Goal: Task Accomplishment & Management: Complete application form

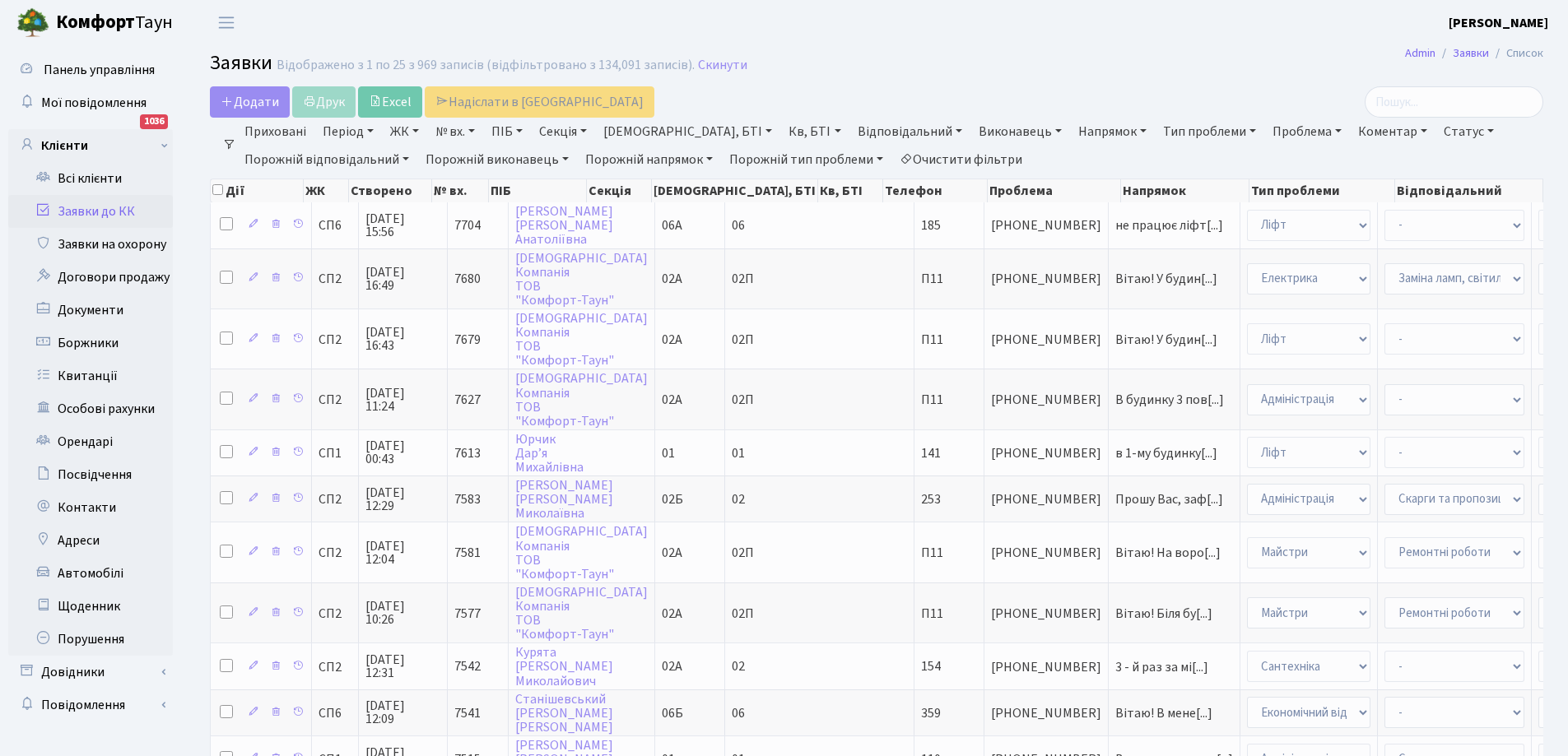
select select "25"
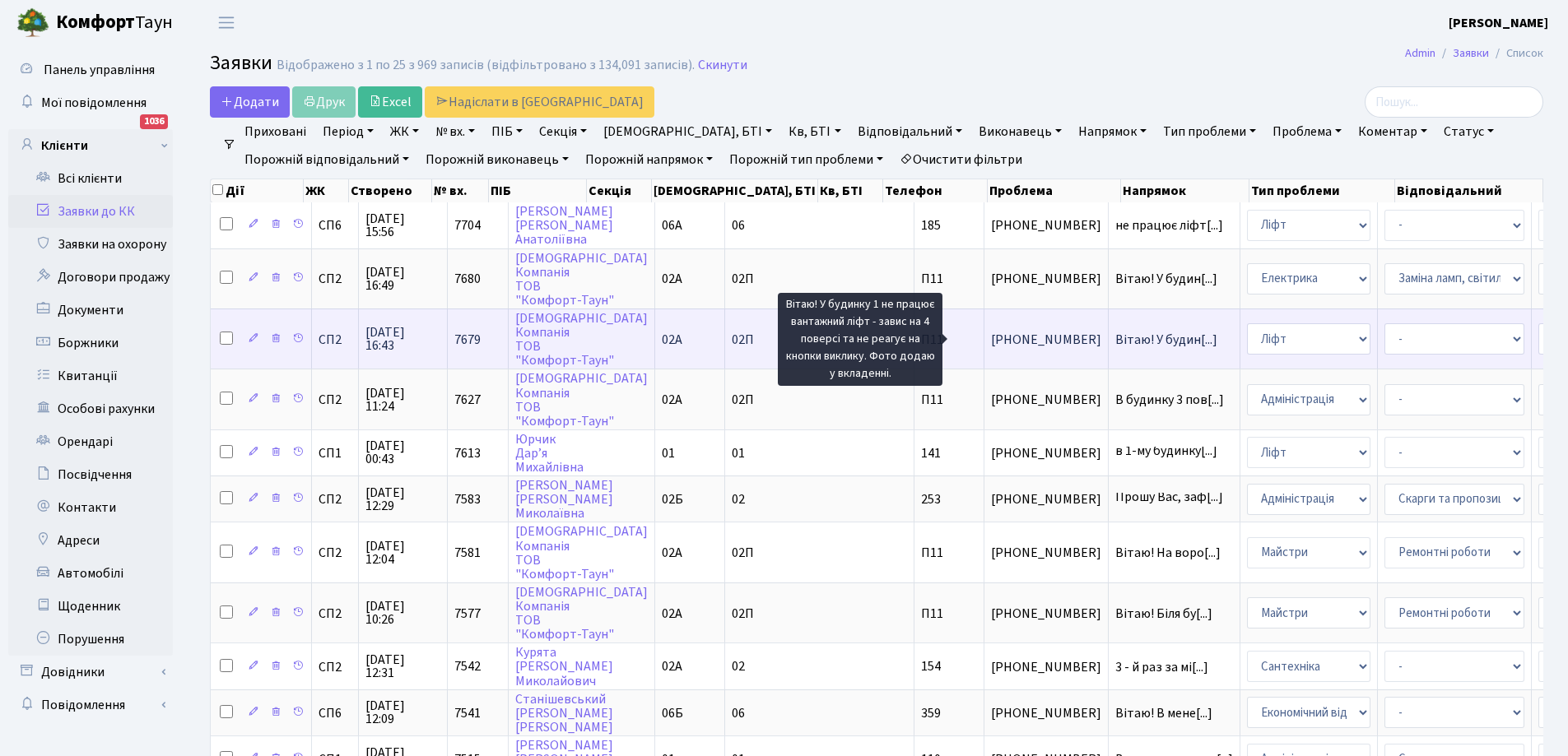
click at [1115, 336] on span "Вітаю! У будин[...]" at bounding box center [1166, 340] width 102 height 19
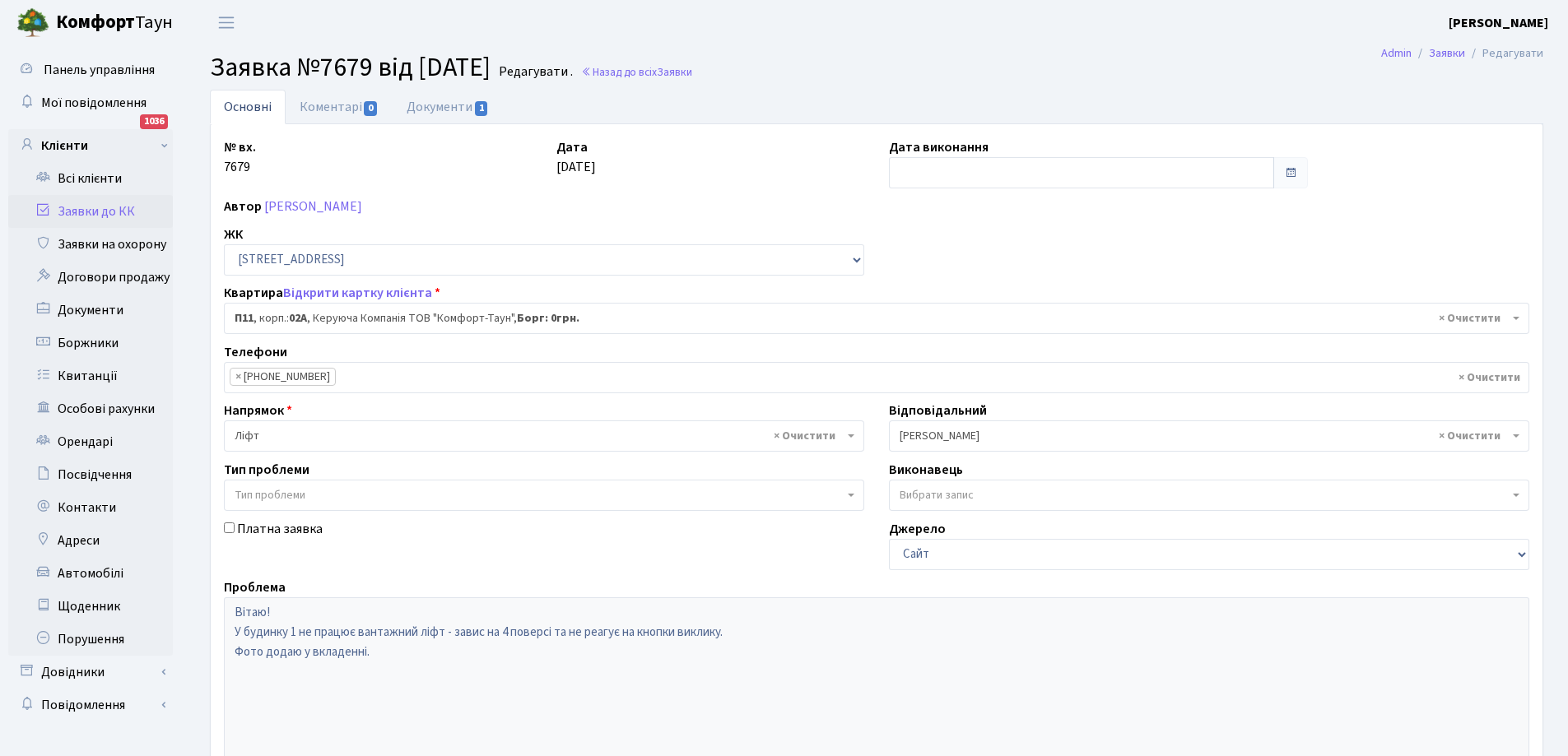
select select "20720"
click at [437, 100] on link "Документи 1" at bounding box center [448, 107] width 110 height 34
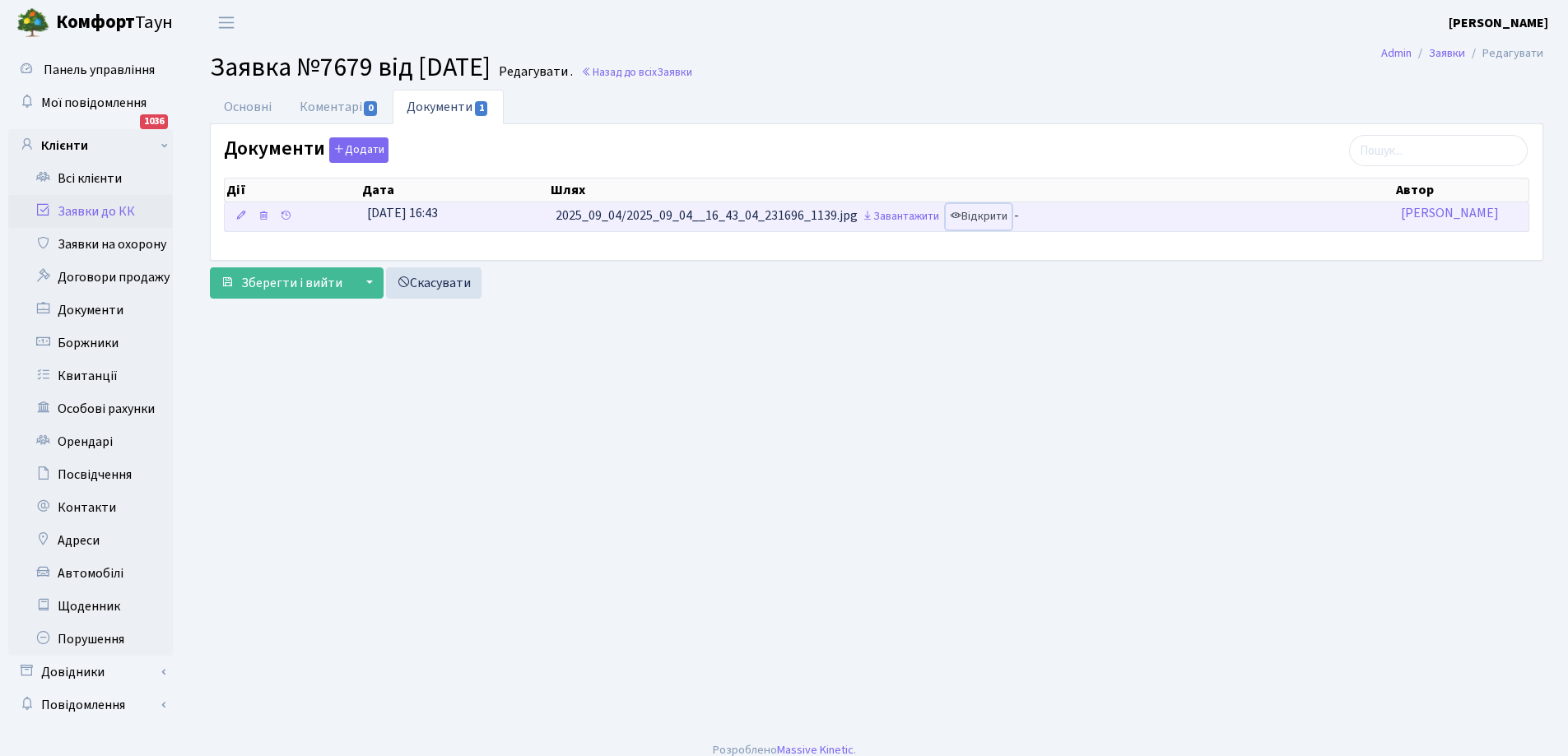
click at [995, 216] on link "Відкрити" at bounding box center [978, 217] width 66 height 25
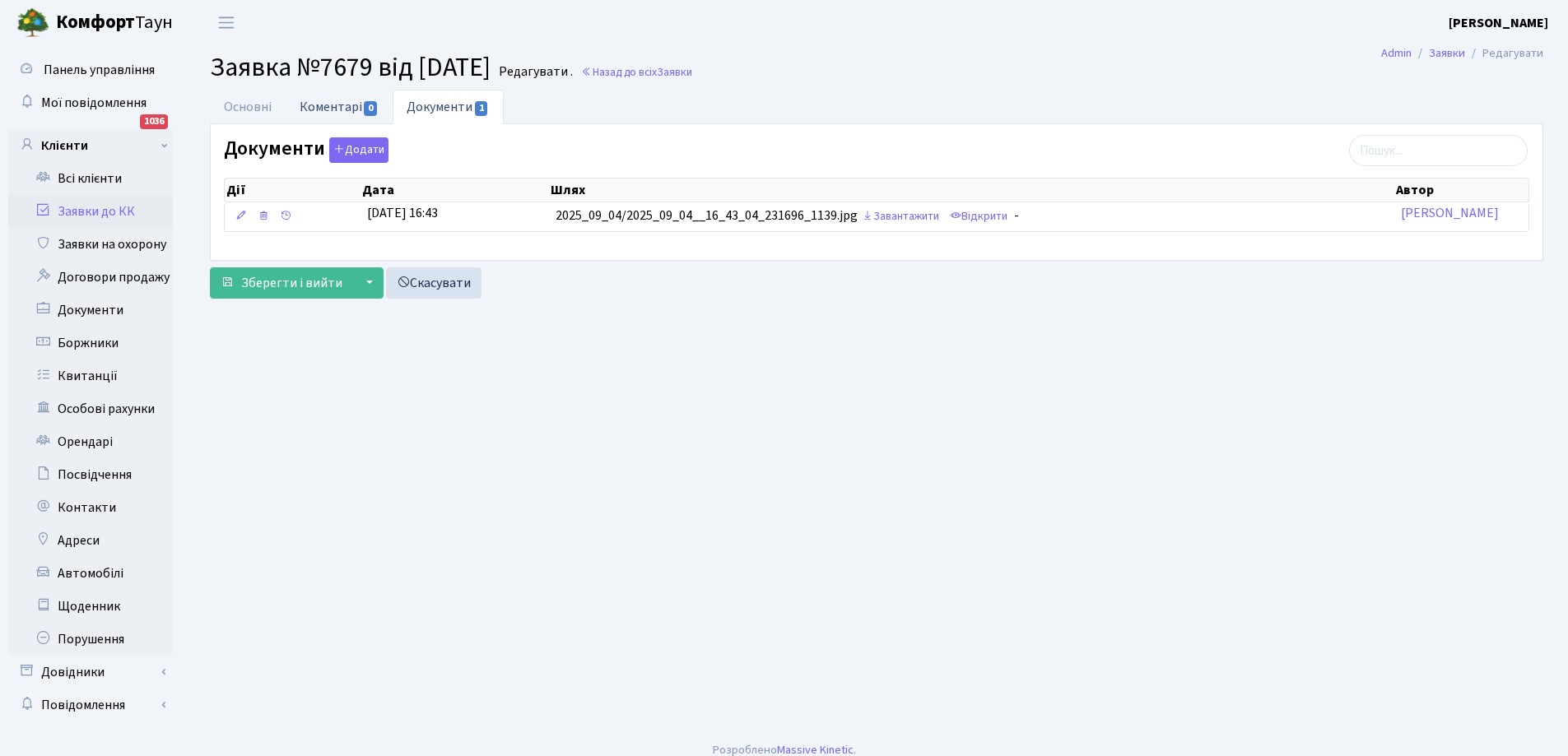
click at [318, 102] on link "Коментарі 0" at bounding box center [339, 107] width 107 height 34
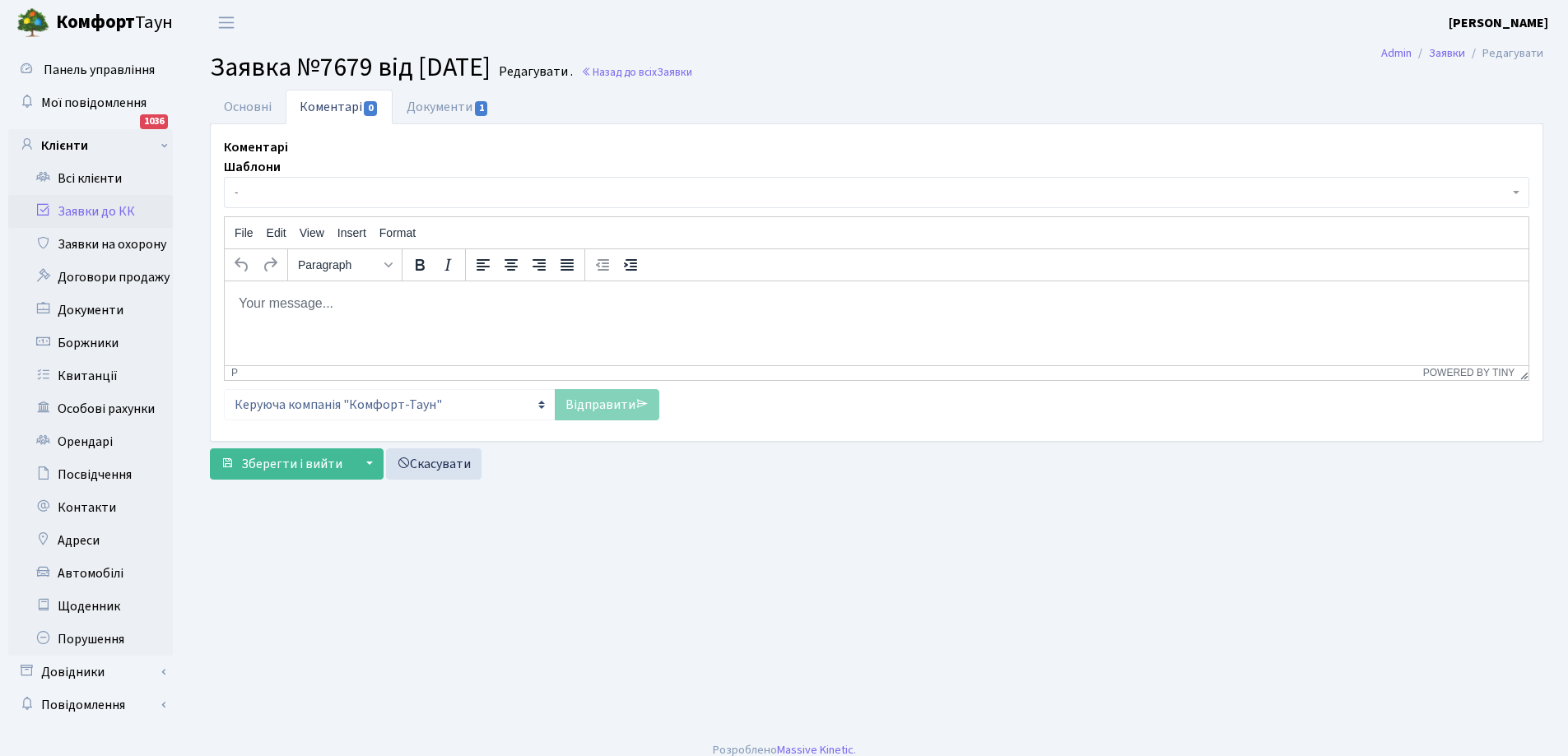
click at [422, 315] on html at bounding box center [877, 303] width 1304 height 45
click at [239, 301] on p "Отіс викликали, роботу відновили 04.09.25" at bounding box center [877, 303] width 1278 height 19
click at [620, 412] on link "Відправити" at bounding box center [607, 404] width 104 height 31
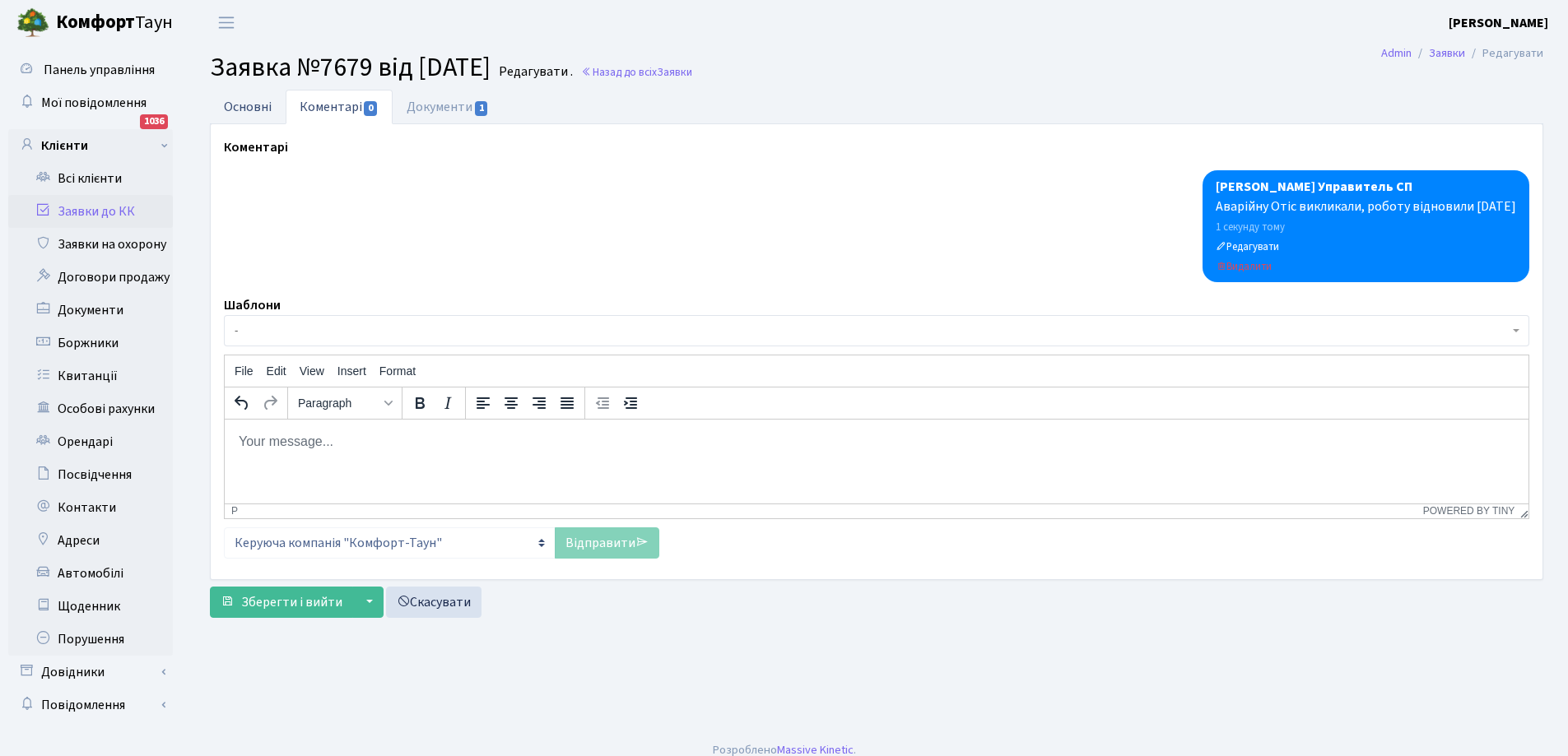
click at [253, 103] on link "Основні" at bounding box center [248, 107] width 76 height 34
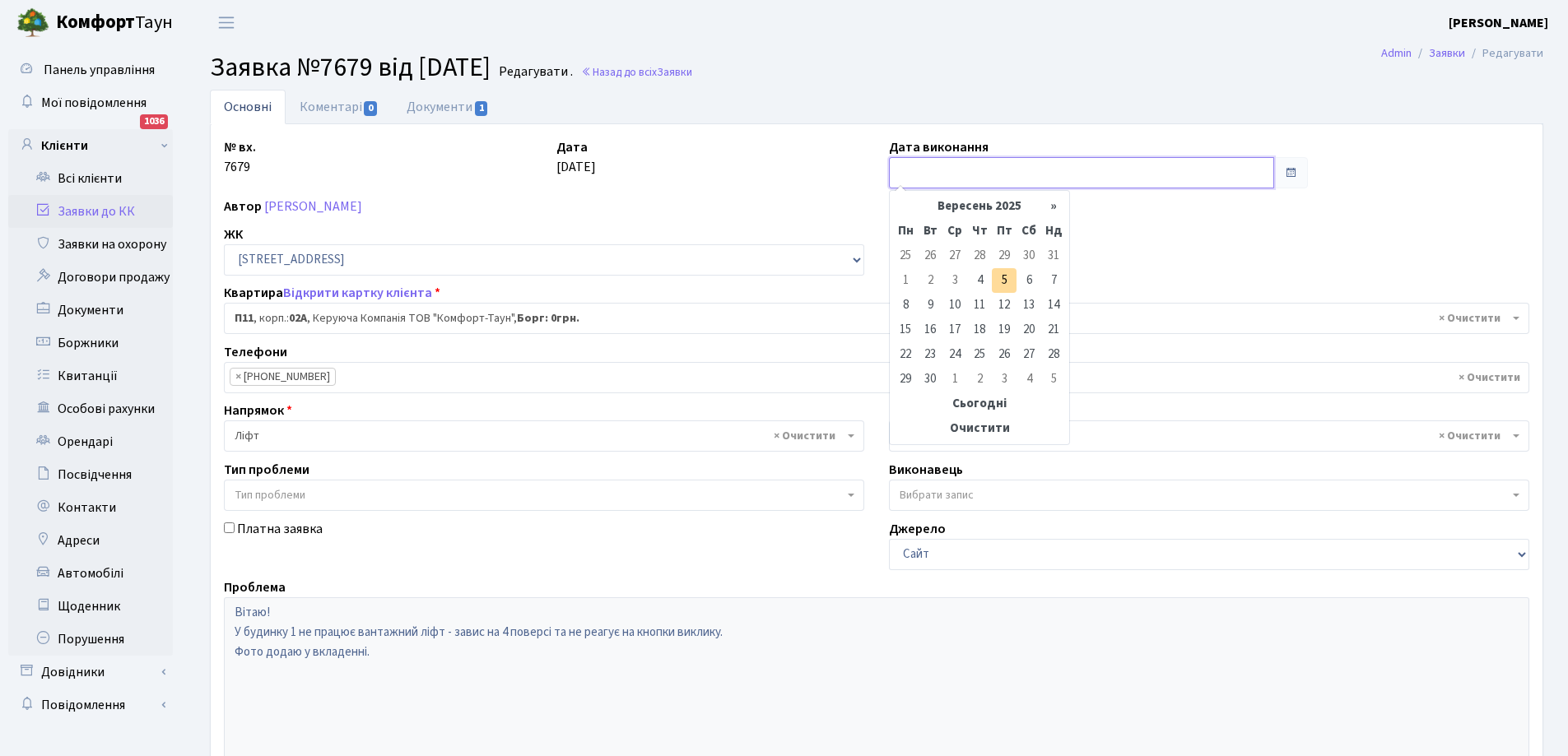
click at [944, 170] on input "text" at bounding box center [1082, 172] width 385 height 31
click at [1006, 278] on td "5" at bounding box center [1004, 280] width 24 height 24
type input "[DATE]"
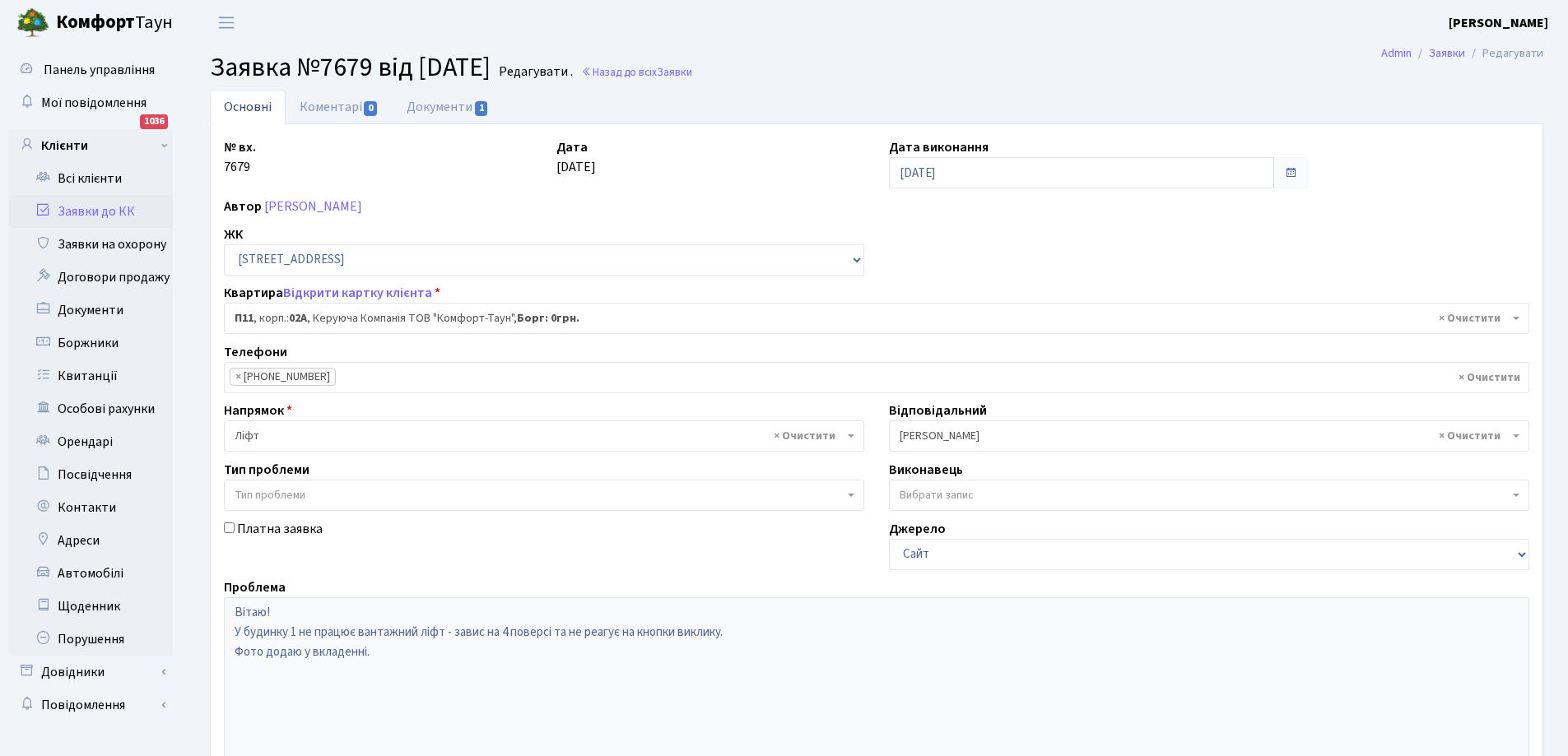
scroll to position [225, 0]
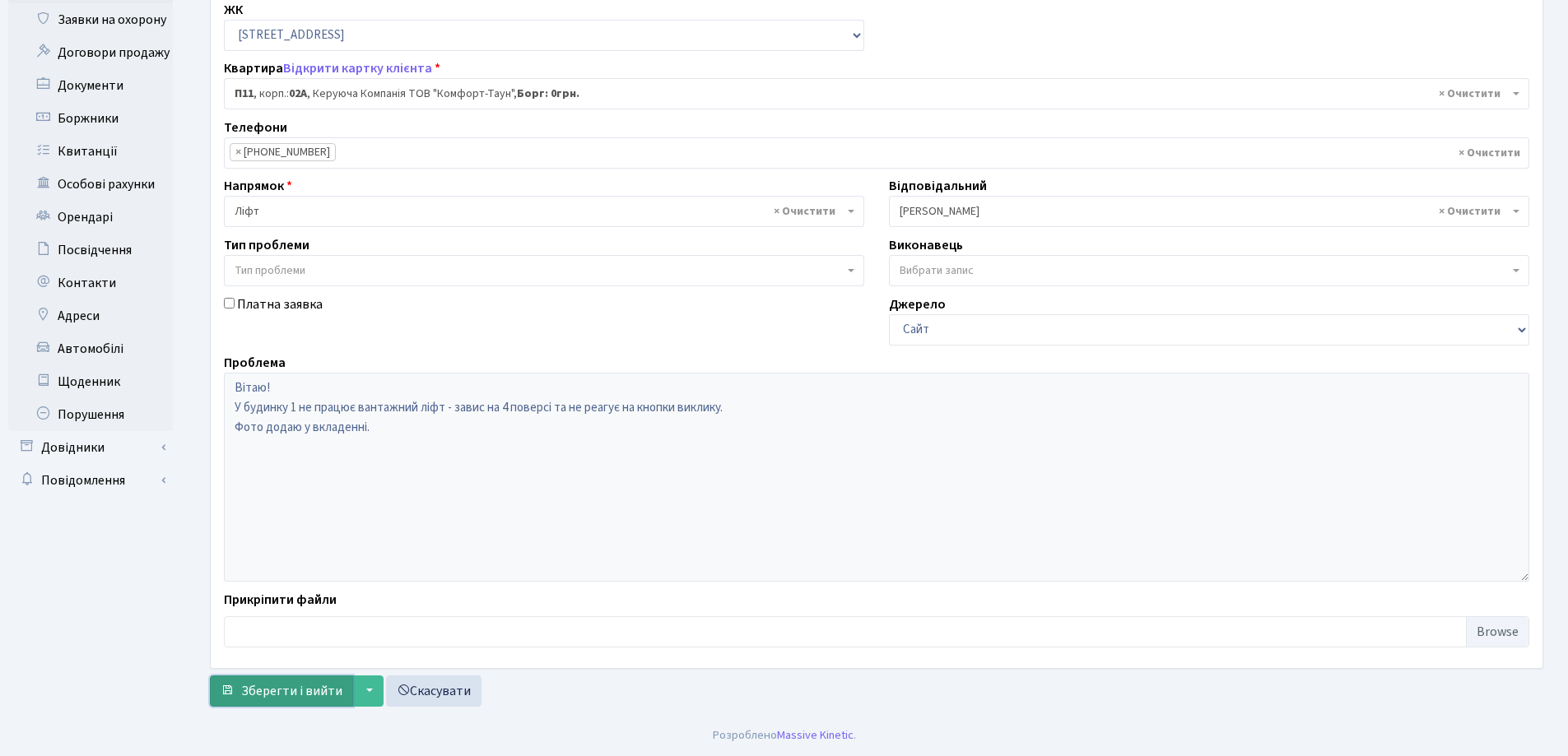
click at [297, 687] on span "Зберегти і вийти" at bounding box center [292, 691] width 101 height 19
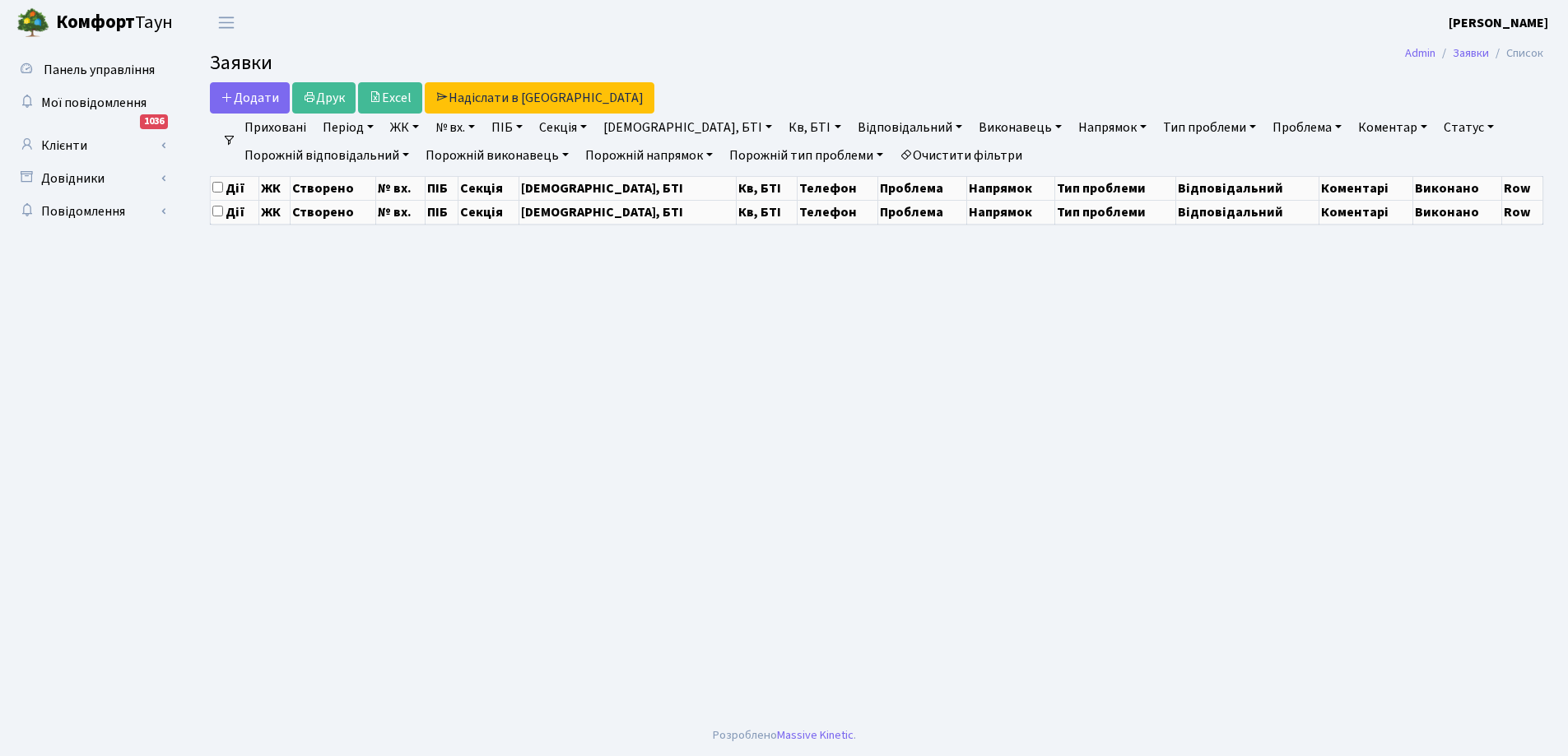
select select "25"
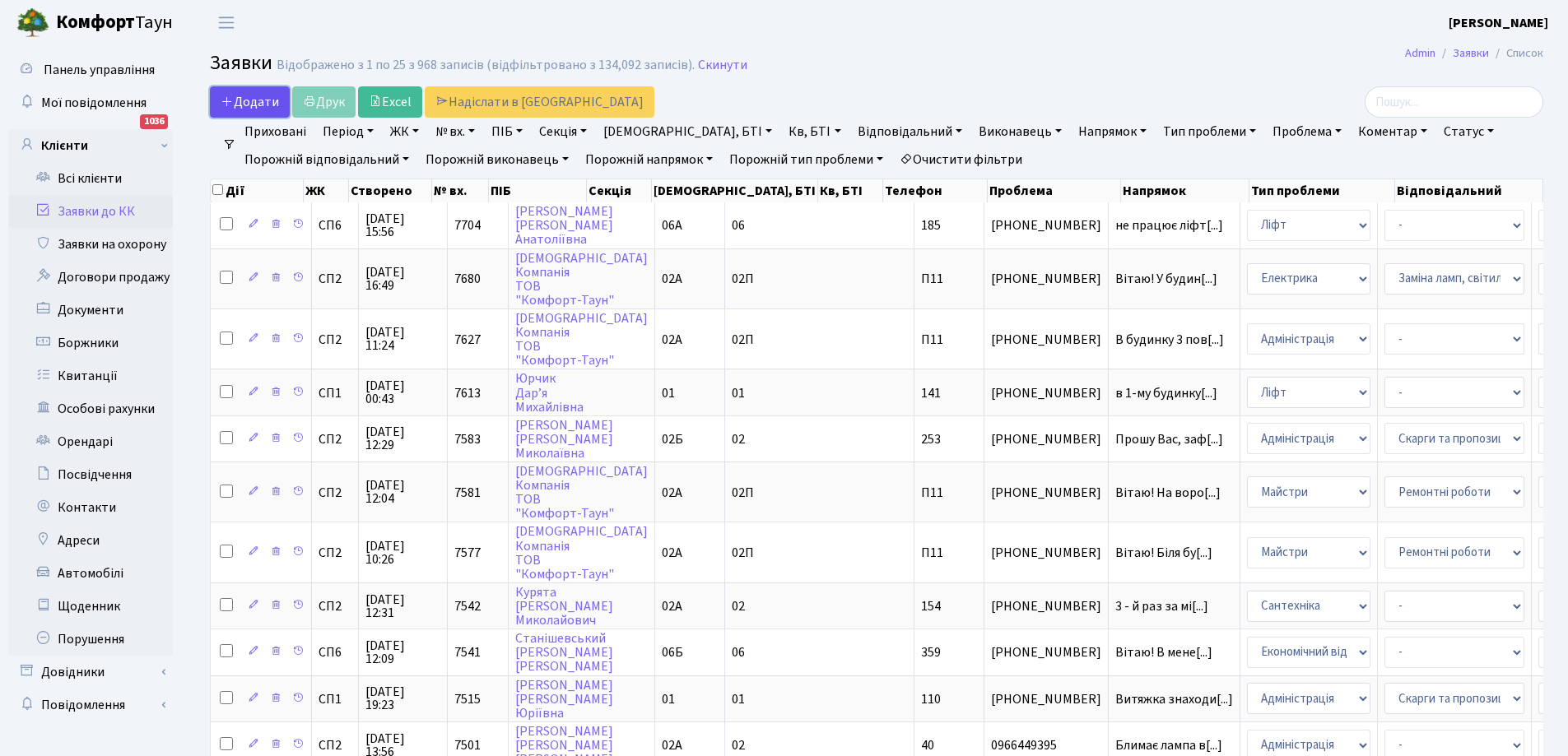
click at [265, 95] on span "Додати" at bounding box center [249, 103] width 58 height 19
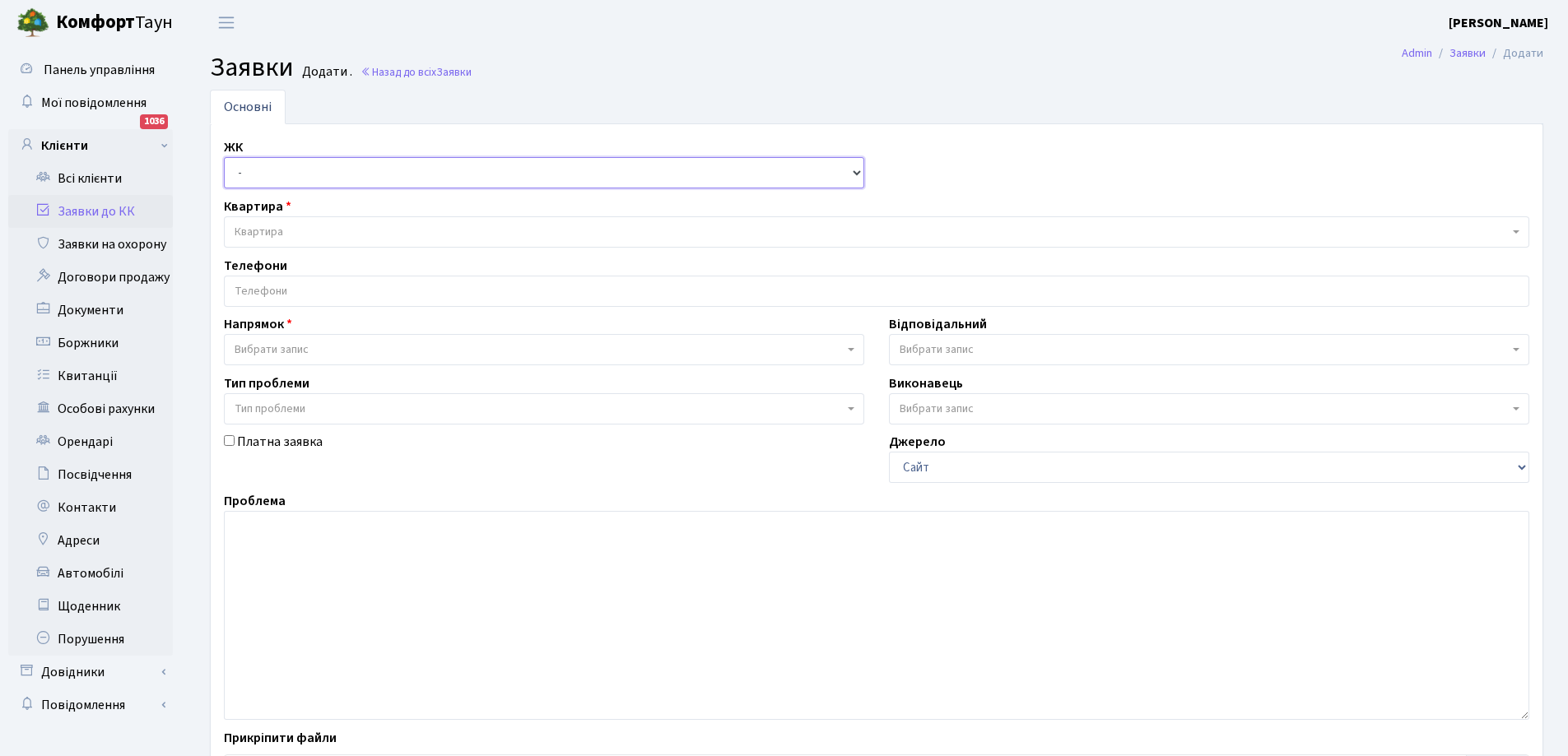
click at [712, 173] on select "- СП1, Столичне шосе, 1 СП2, Столичне шосе, 1А СП3, Столичне шосе, 3 СП4, Столи…" at bounding box center [543, 172] width 640 height 31
select select "308"
click at [224, 157] on select "- СП1, Столичне шосе, 1 СП2, Столичне шосе, 1А СП3, Столичне шосе, 3 СП4, Столи…" at bounding box center [543, 172] width 640 height 31
select select
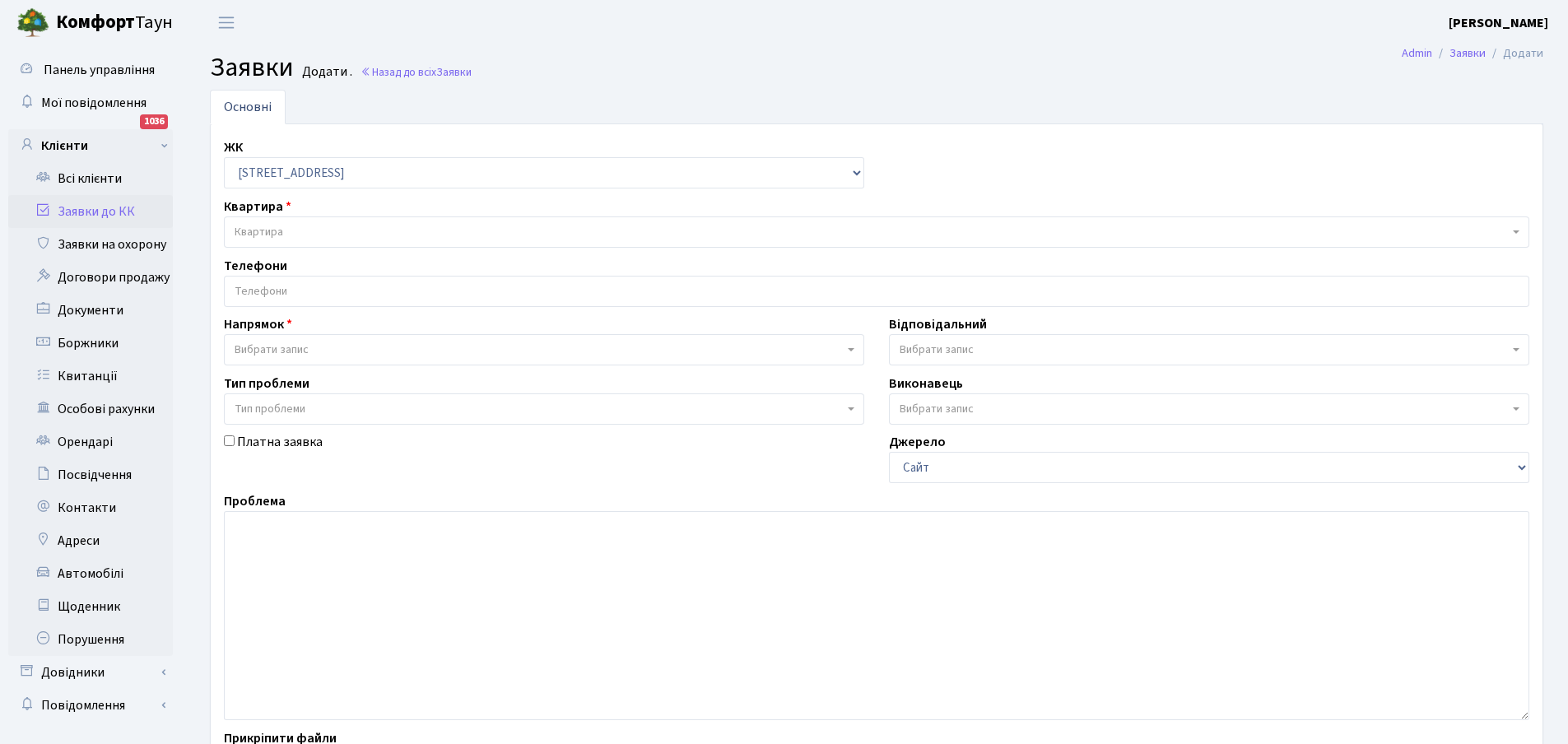
click at [297, 229] on span "Квартира" at bounding box center [871, 232] width 1274 height 17
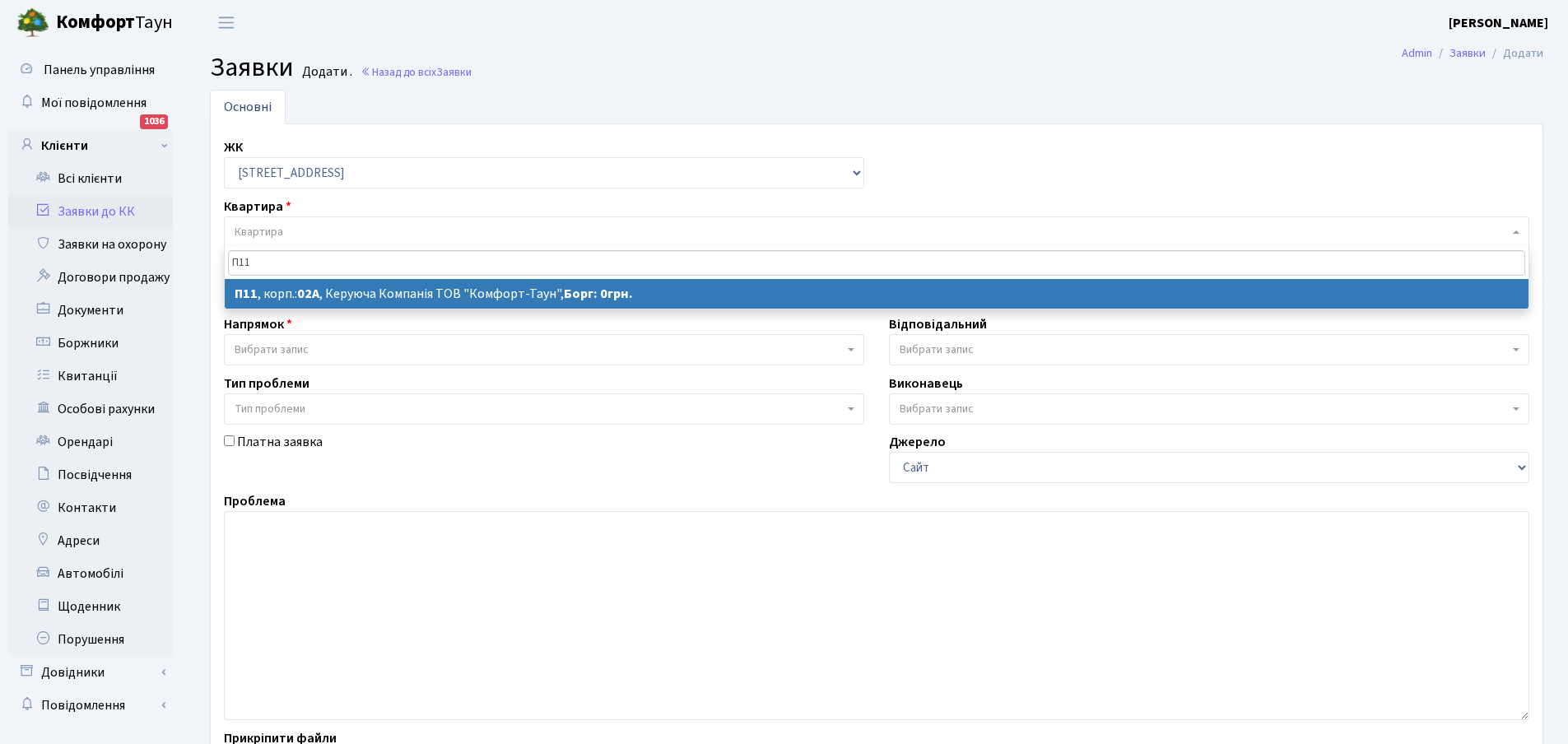
type input "П11"
select select
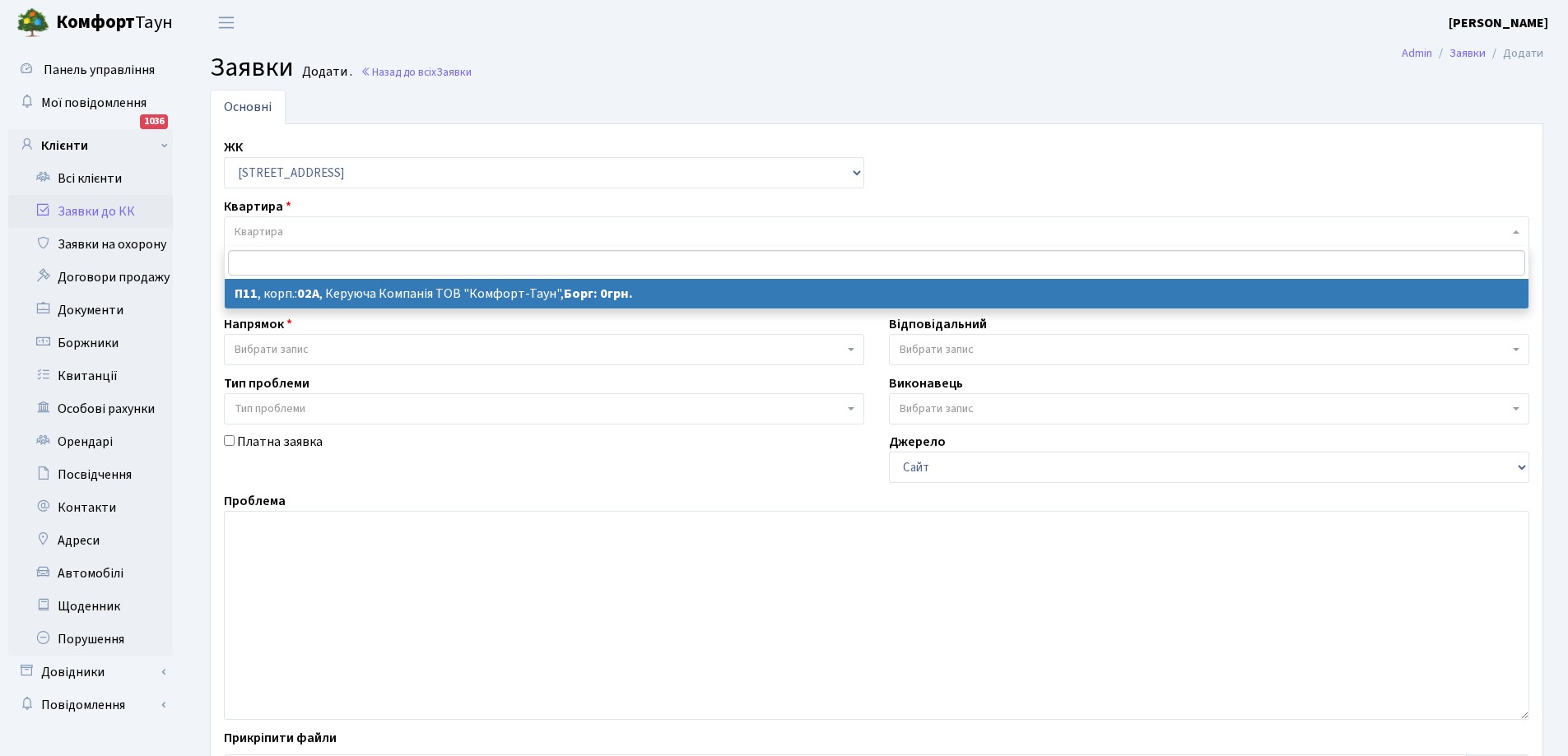
select select "20720"
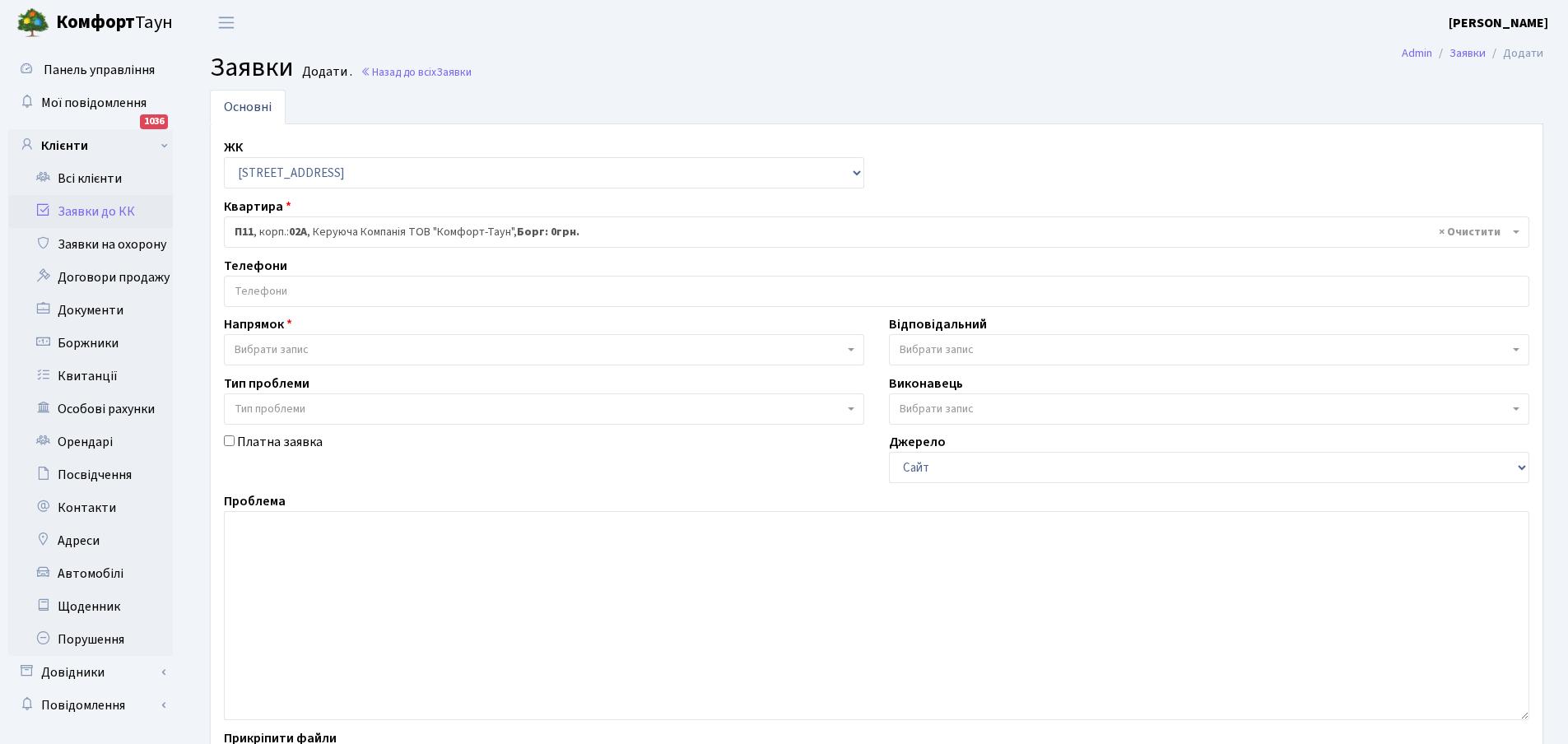
click at [853, 346] on span at bounding box center [853, 349] width 3 height 31
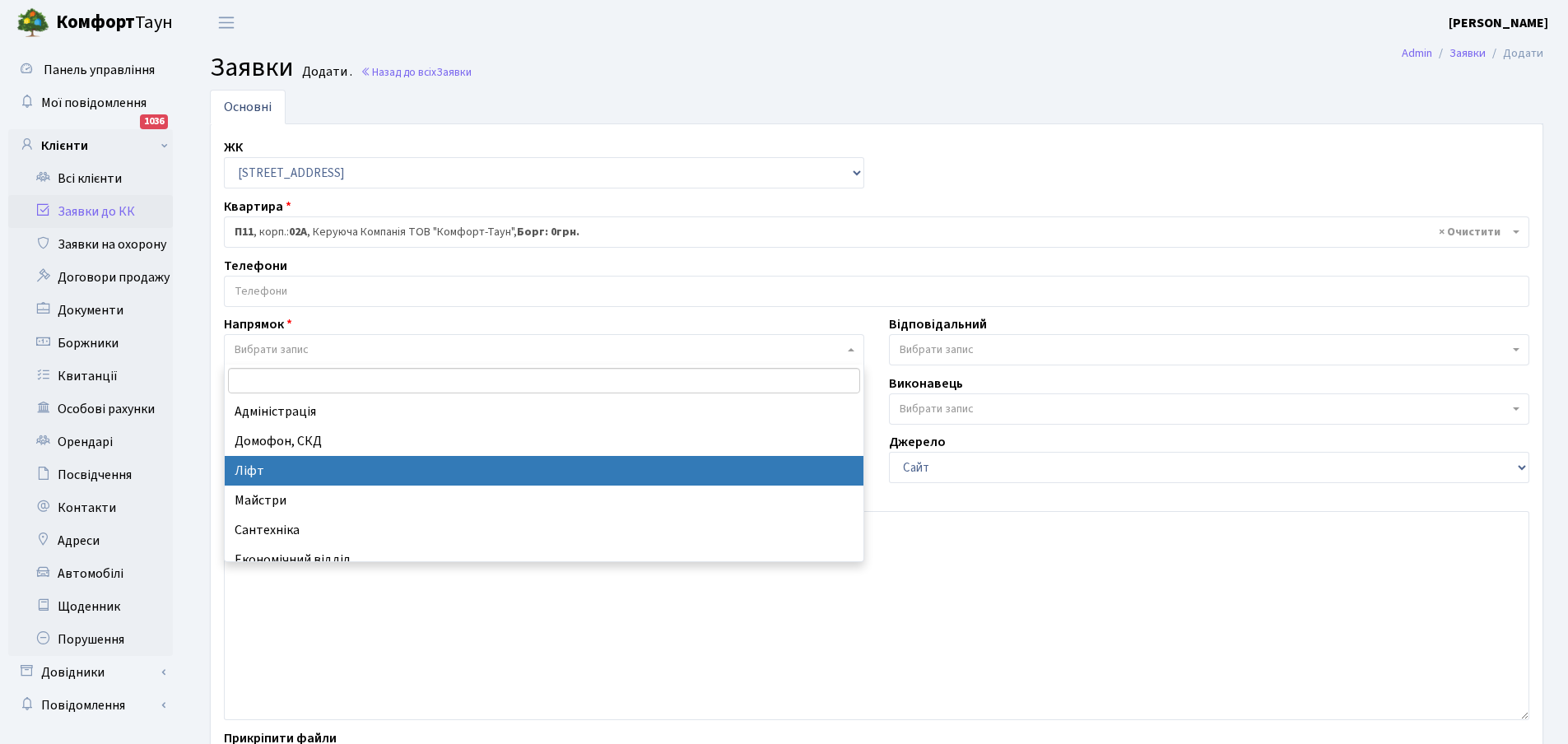
select select "16"
select select
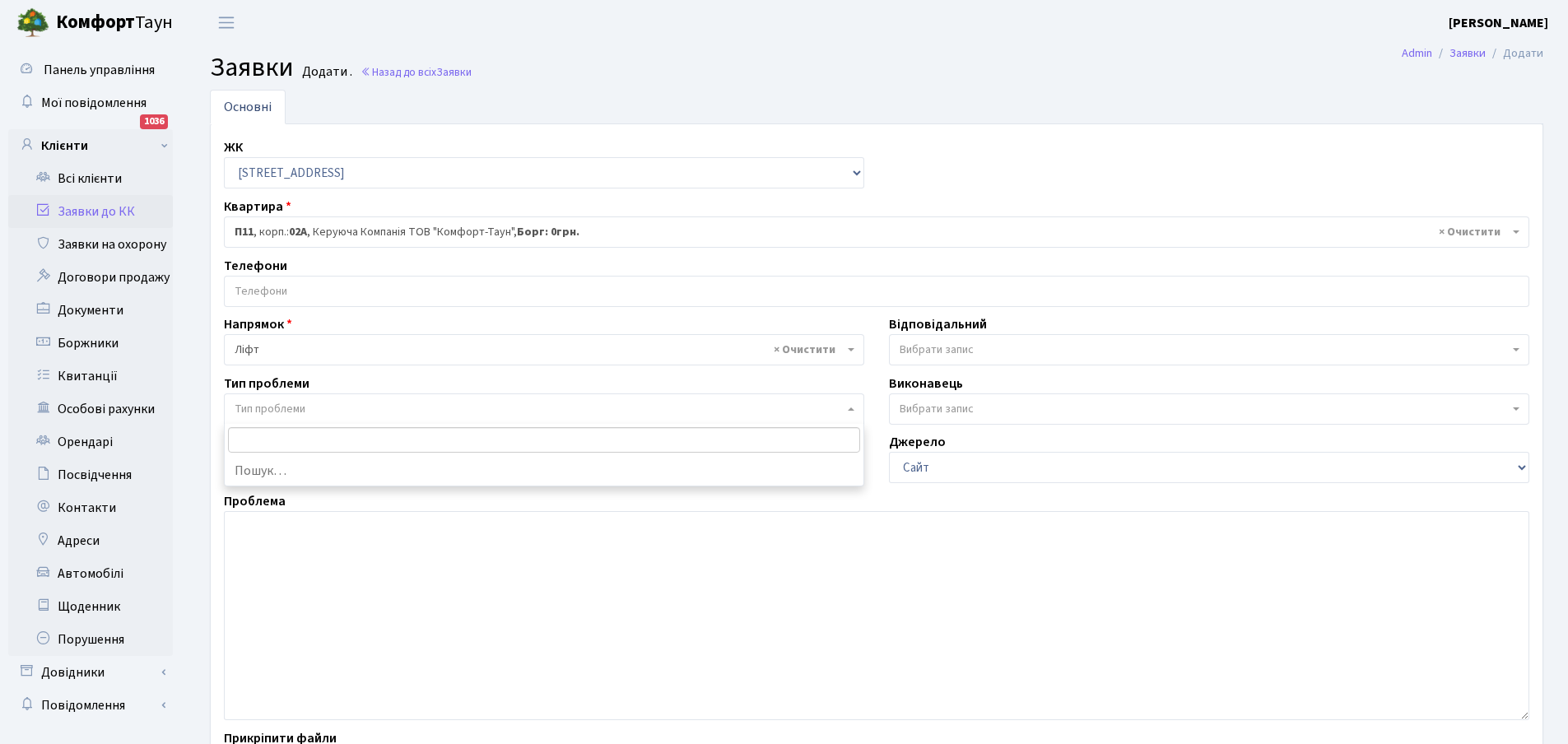
click at [440, 404] on span "Тип проблеми" at bounding box center [539, 409] width 609 height 17
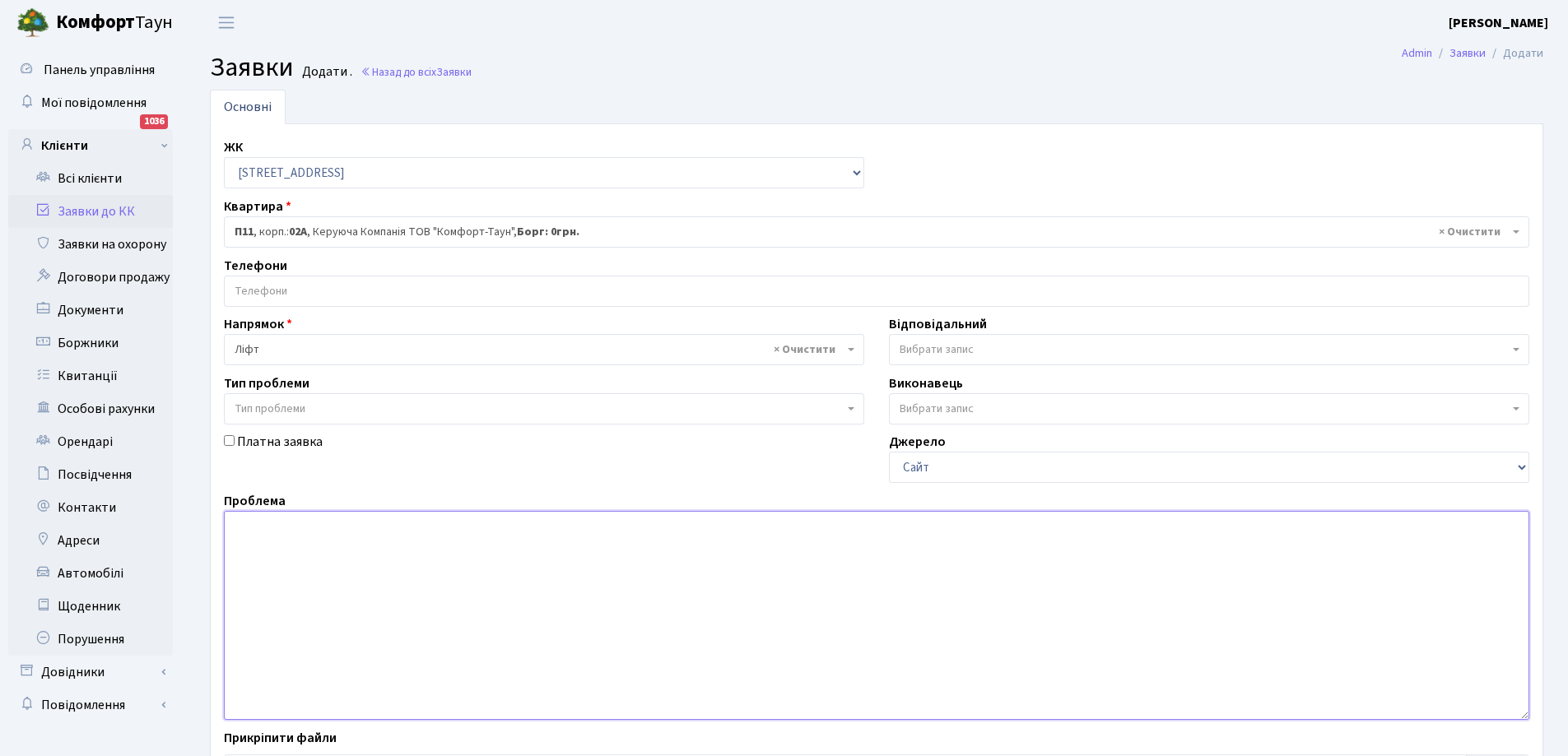
click at [366, 538] on textarea at bounding box center [877, 616] width 1306 height 209
type textarea "в"
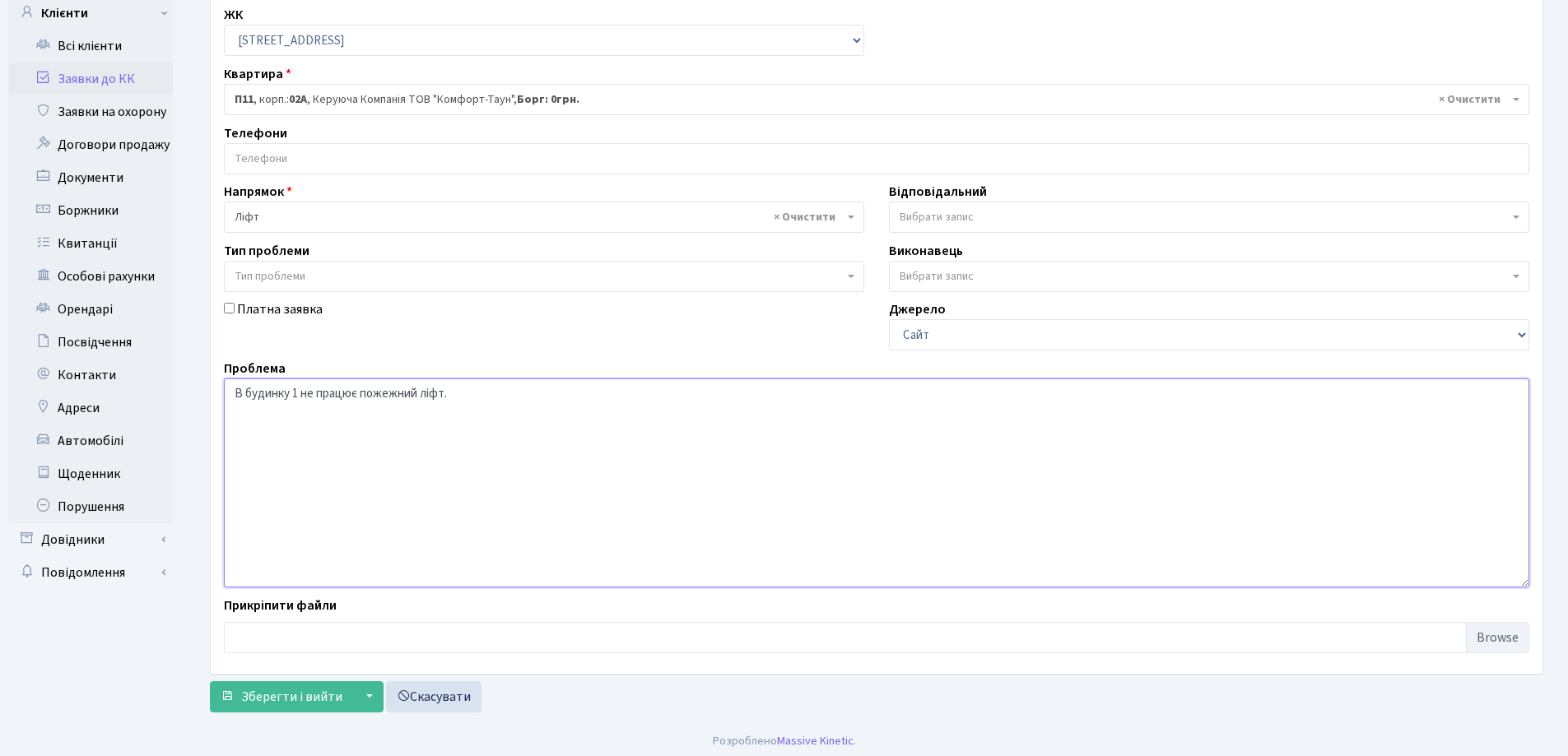
scroll to position [138, 0]
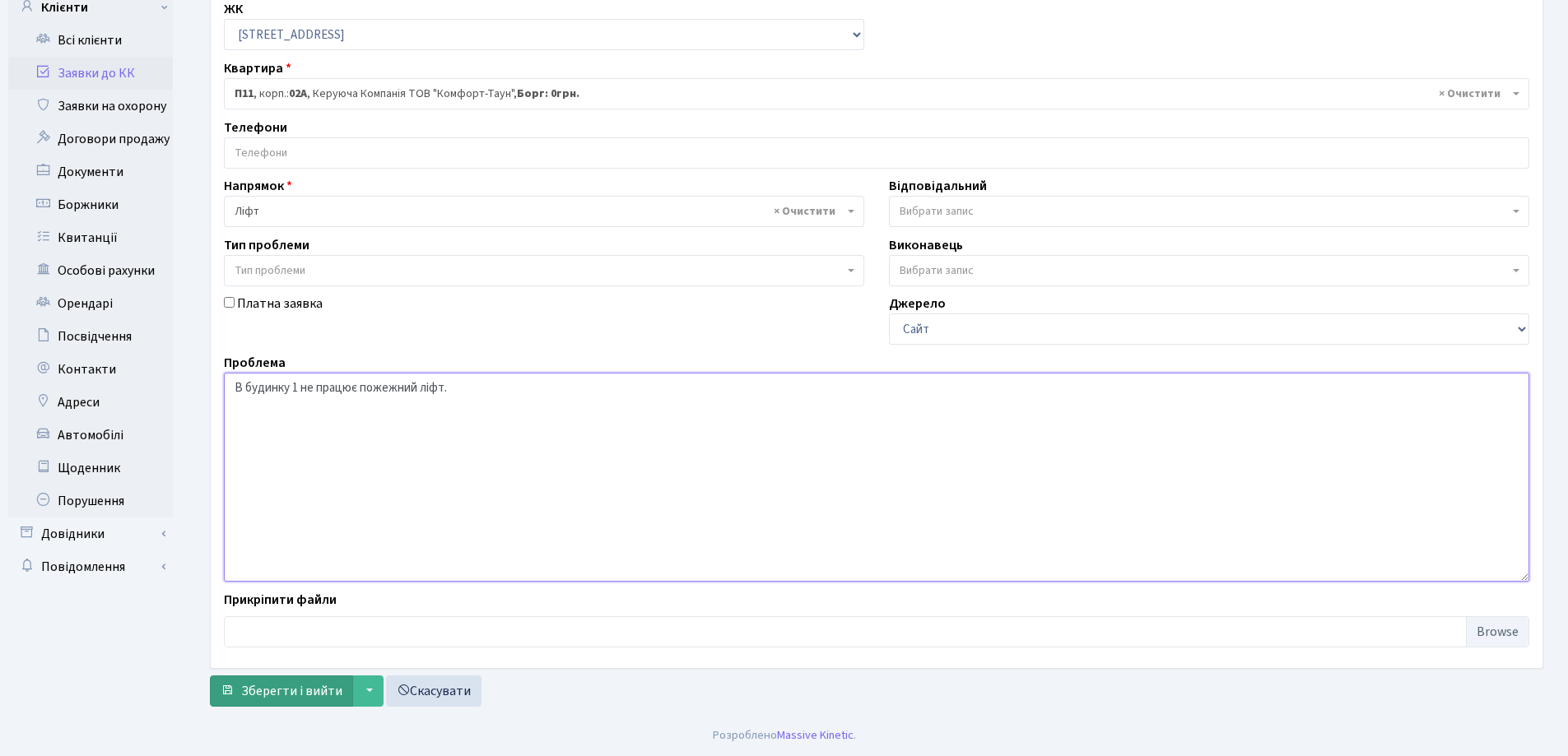
type textarea "В будинку 1 не працює пожежний ліфт."
click at [312, 701] on button "Зберегти і вийти" at bounding box center [282, 690] width 143 height 31
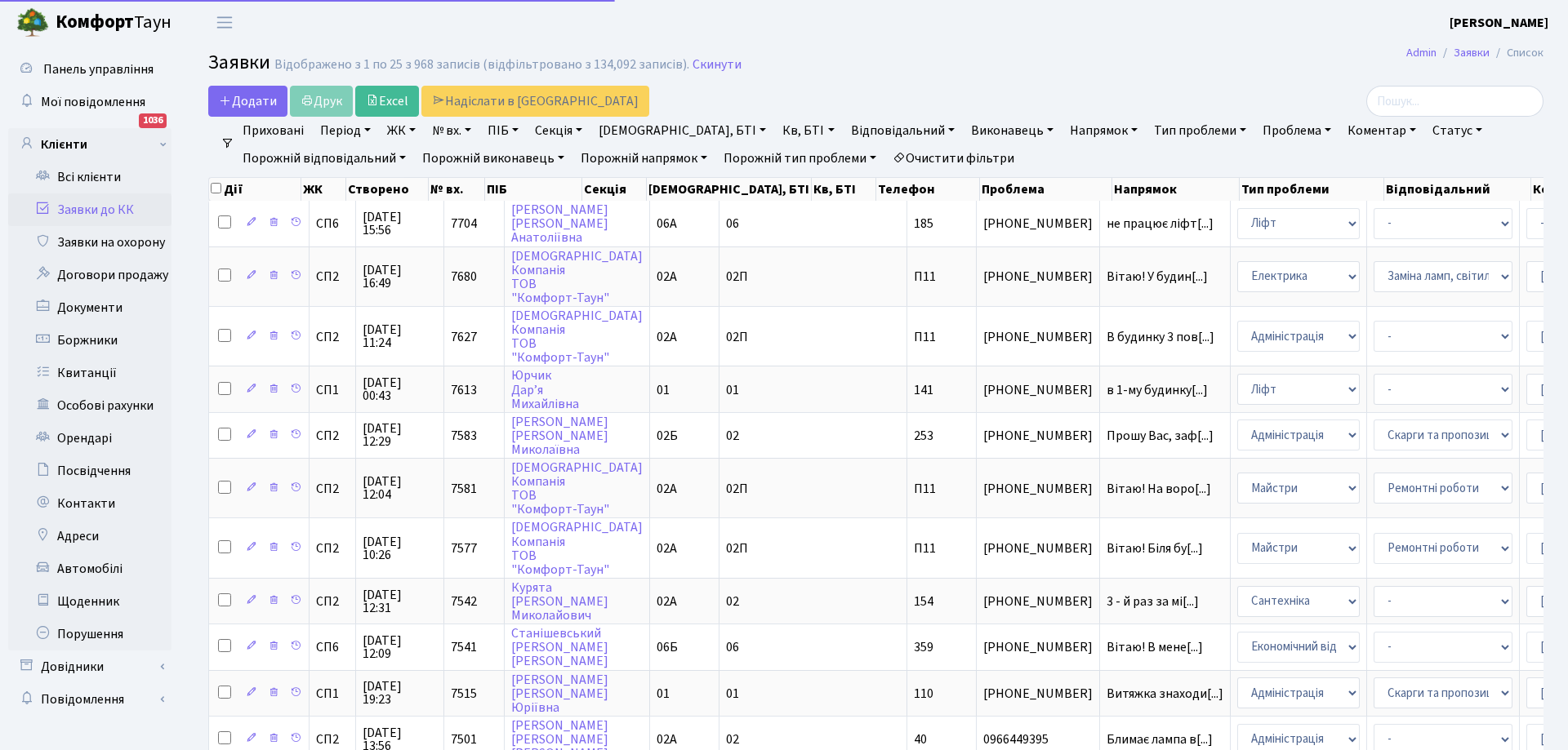
select select "25"
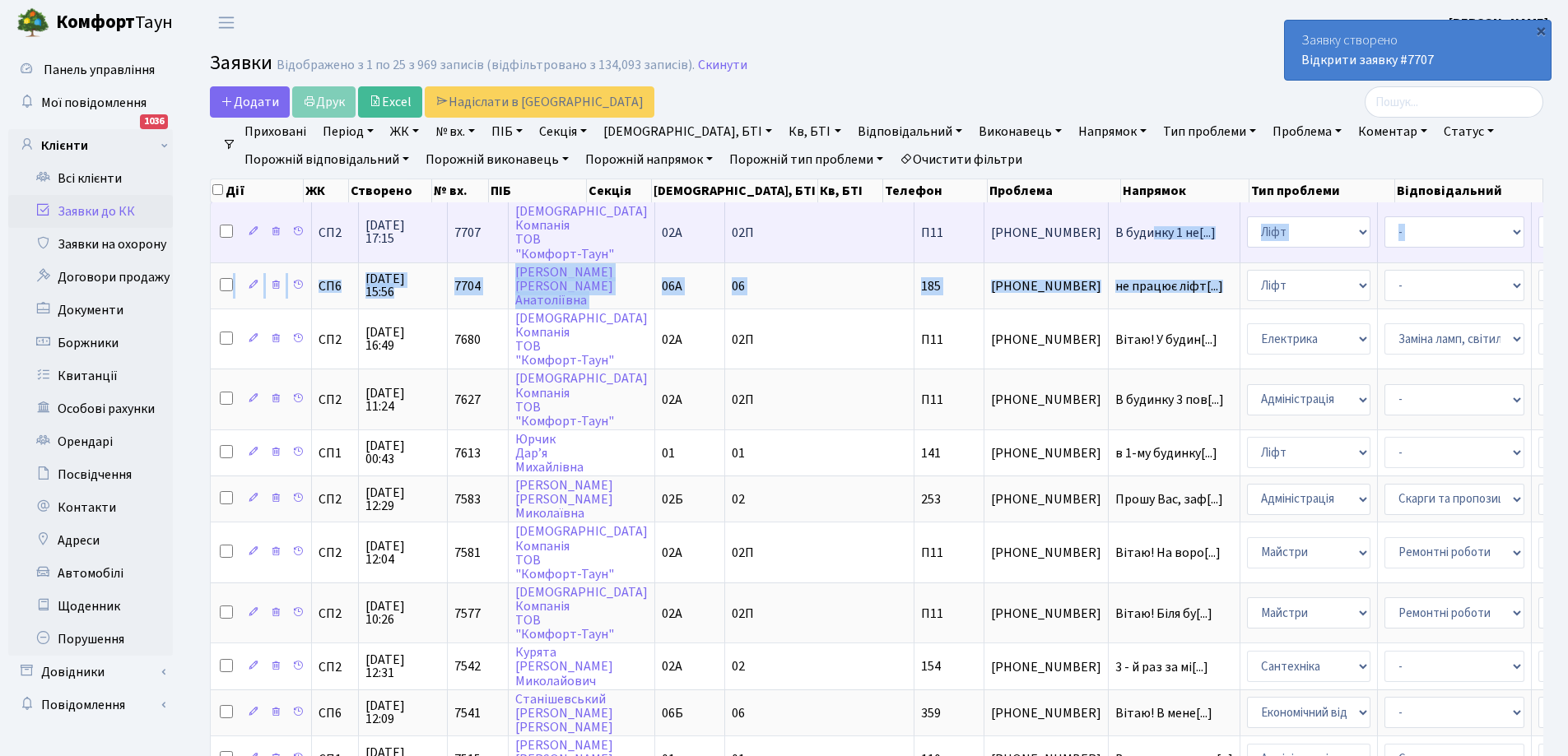
drag, startPoint x: 989, startPoint y: 234, endPoint x: 1046, endPoint y: 261, distance: 63.1
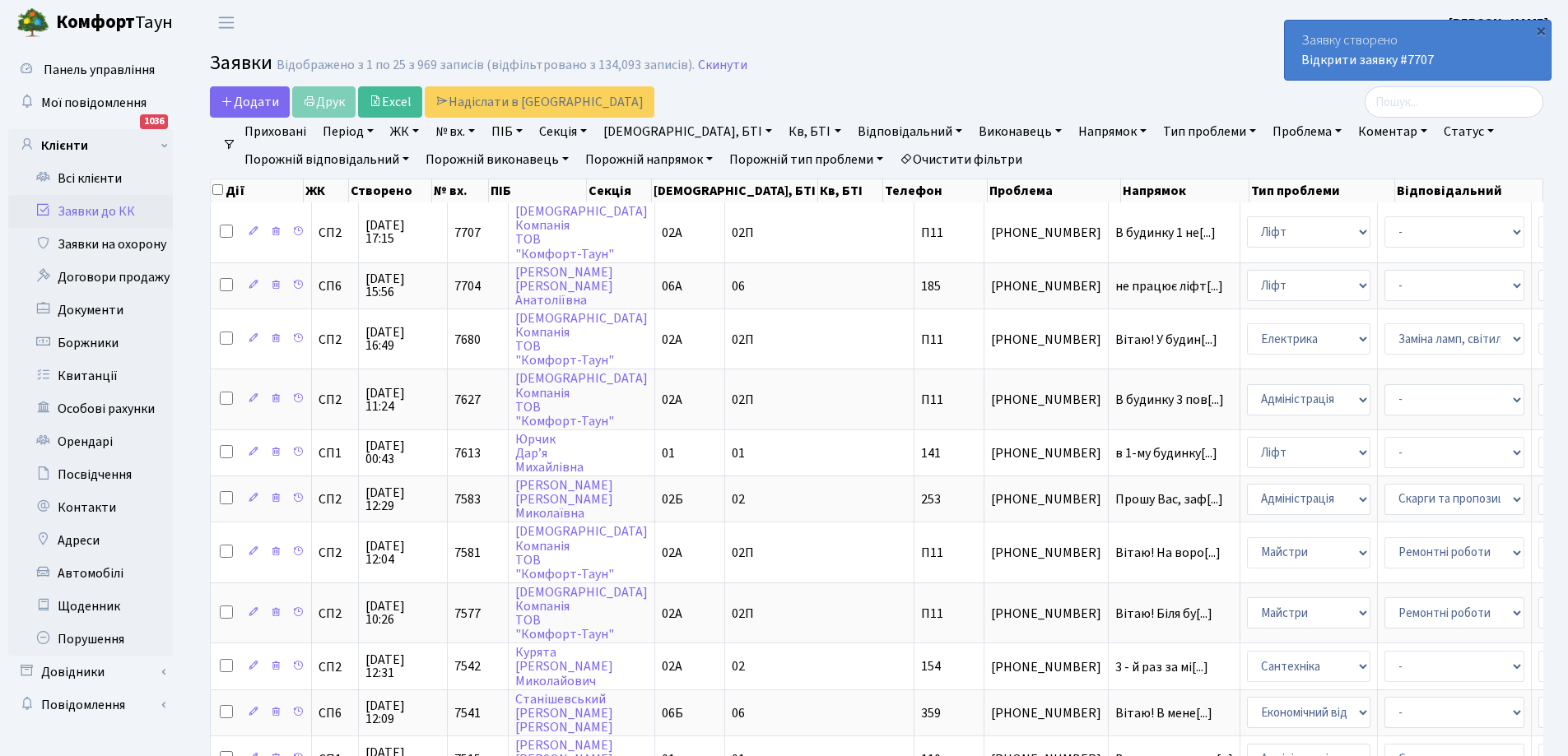
click at [1010, 76] on h2 "Заявки Відображено з 1 по 25 з 969 записів (відфільтровано з 134,093 записів). …" at bounding box center [877, 66] width 1333 height 28
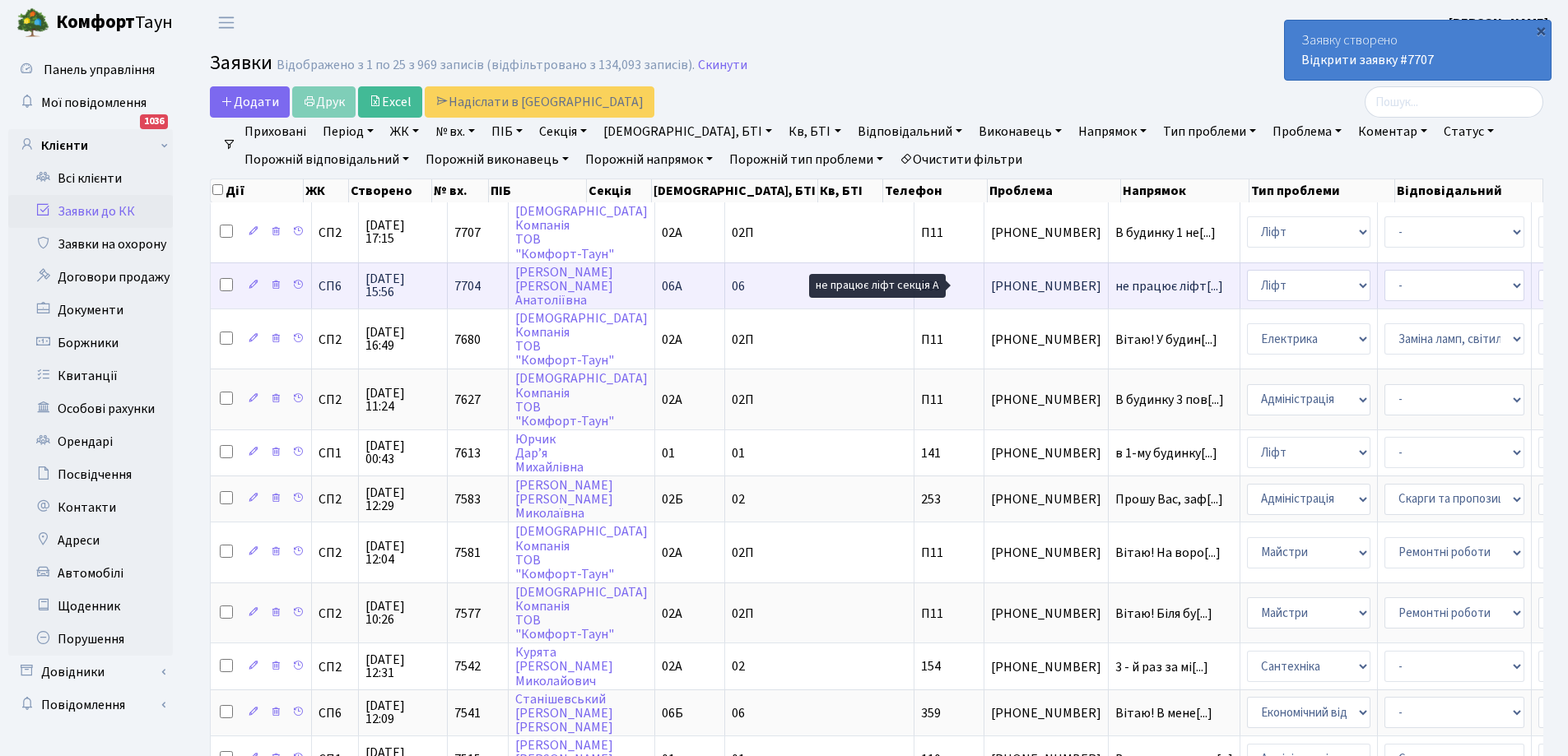
click at [1115, 288] on span "не працює ліфт[...]" at bounding box center [1169, 287] width 108 height 19
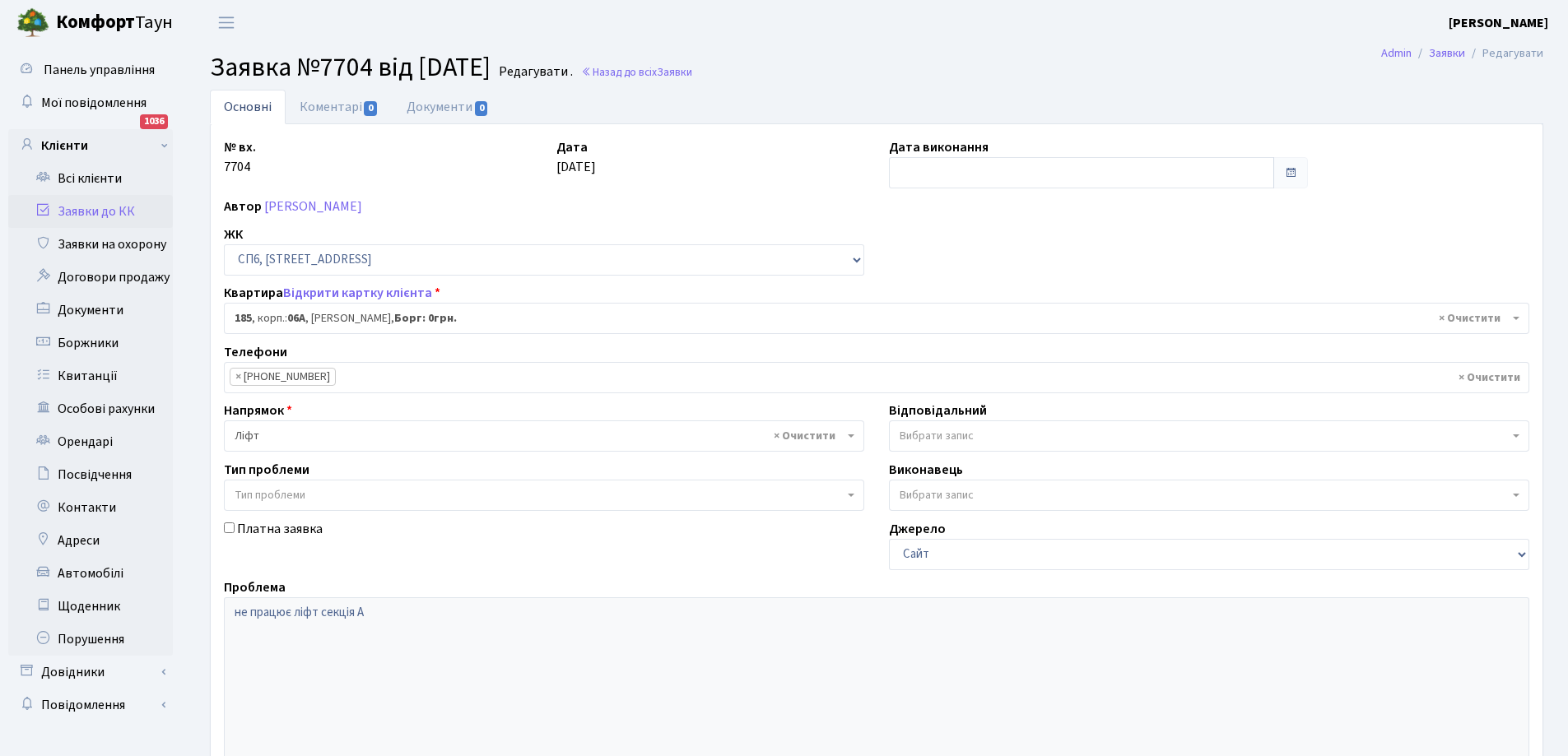
select select "21853"
click at [82, 208] on link "Заявки до КК" at bounding box center [91, 211] width 165 height 33
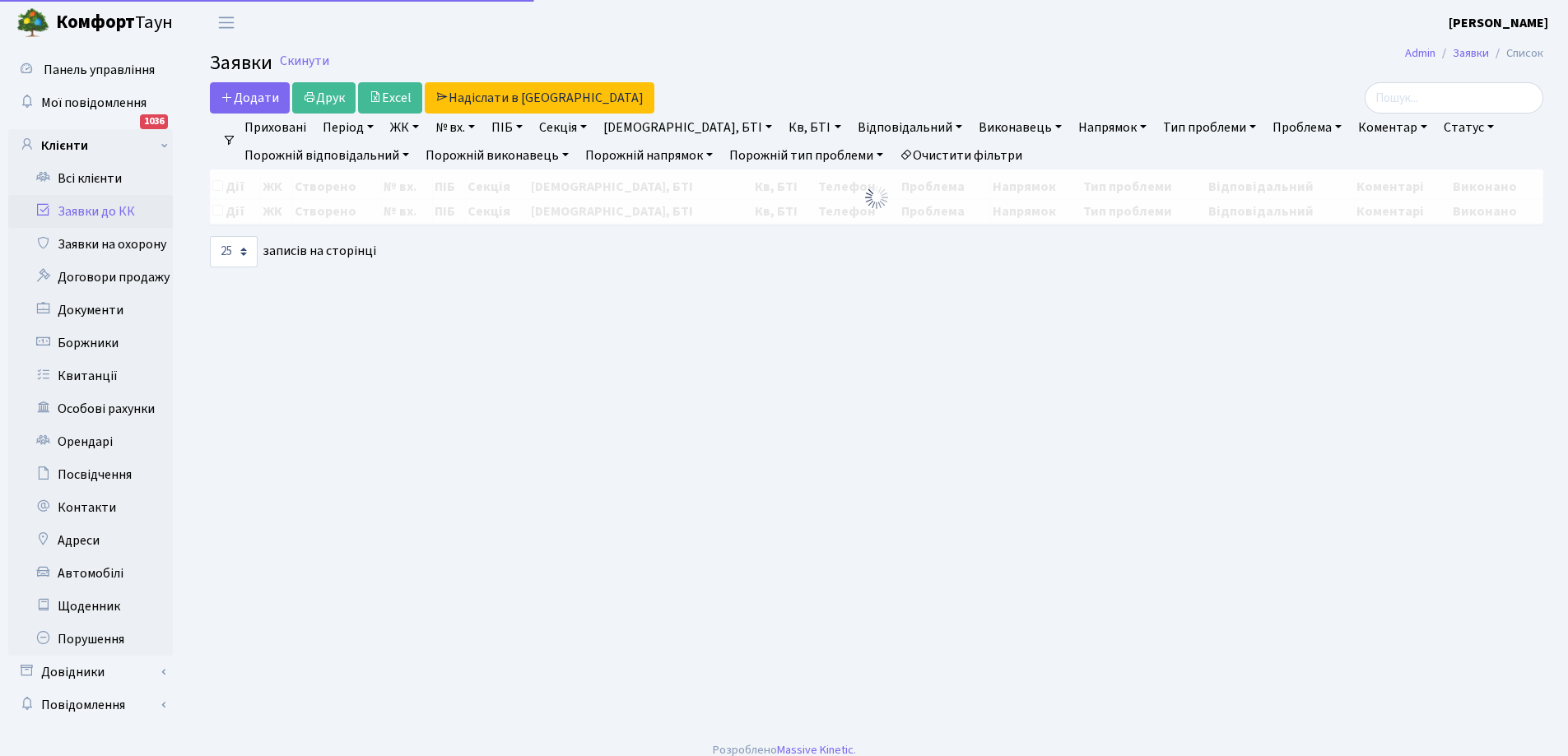
select select "25"
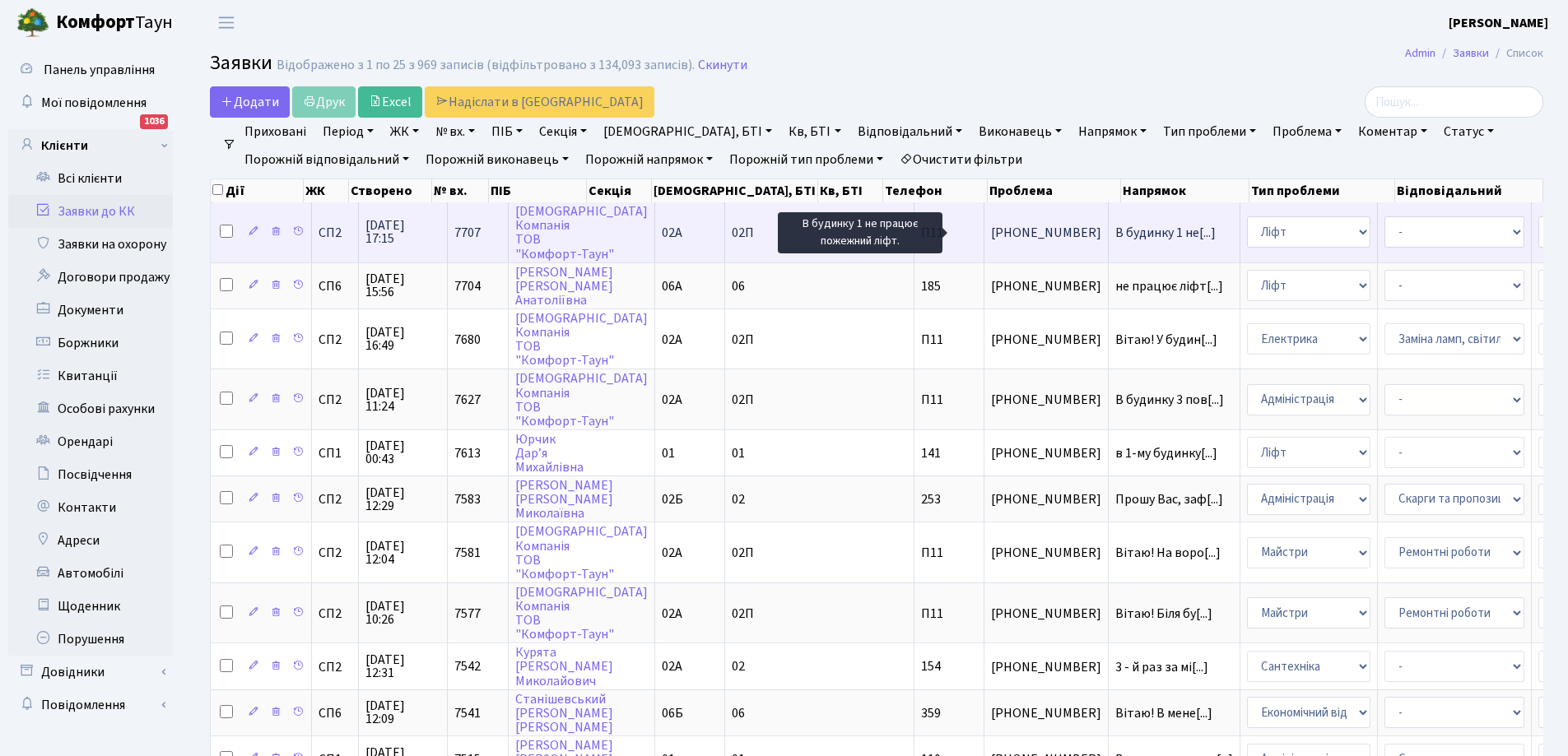
click at [1115, 228] on span "В будинку 1 не[...]" at bounding box center [1165, 233] width 100 height 19
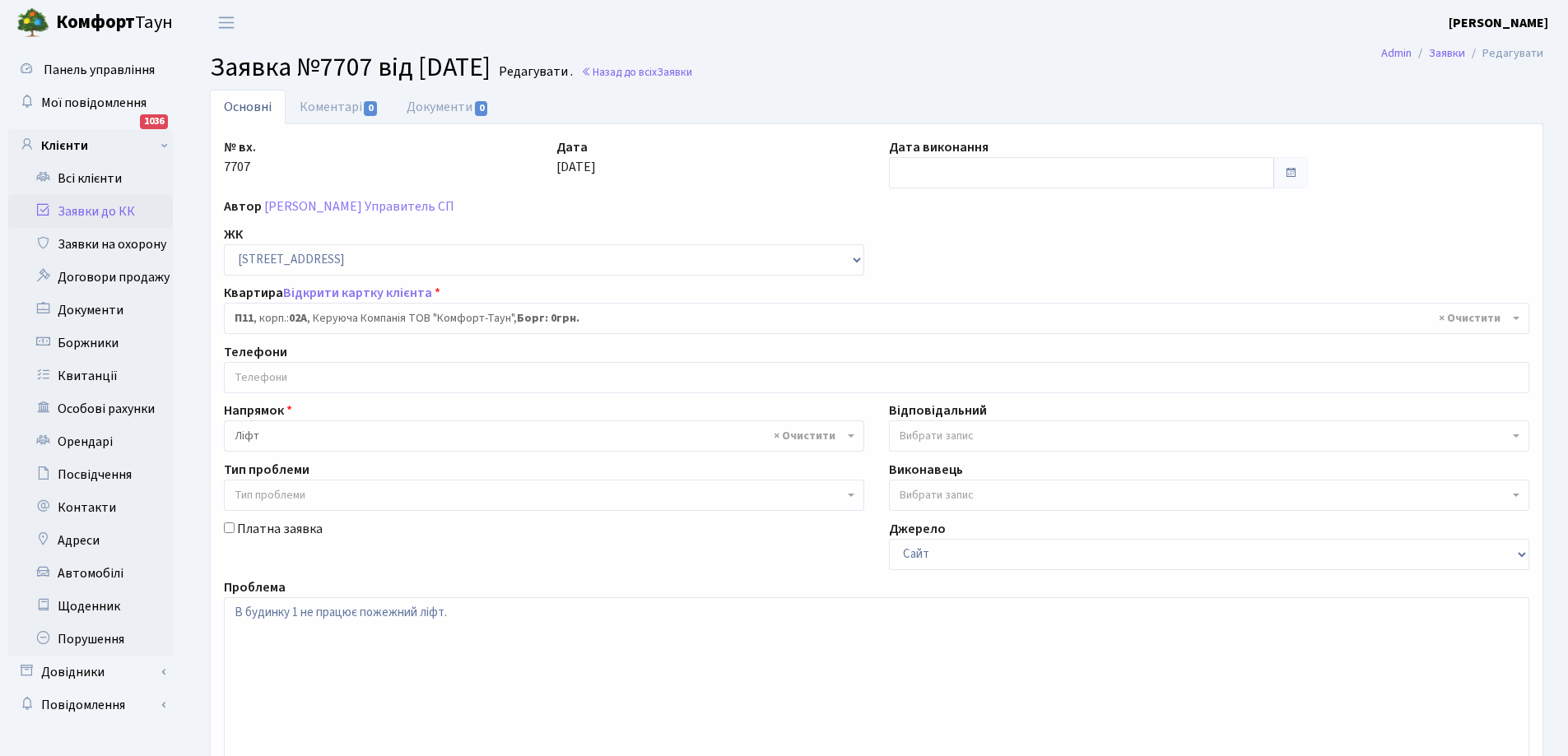
select select "20720"
click at [349, 104] on link "Коментарі 0" at bounding box center [339, 107] width 107 height 34
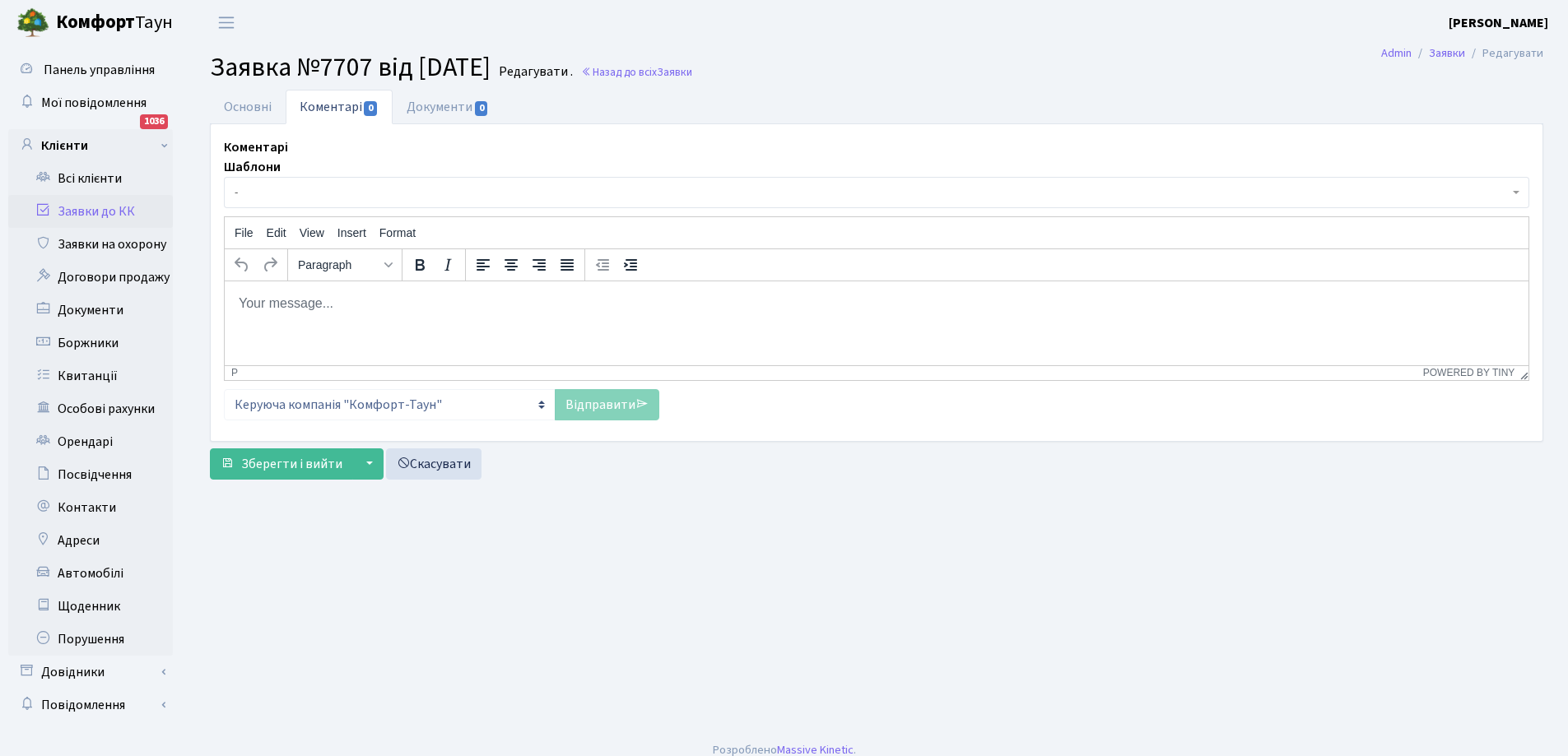
click at [347, 304] on p "Rich Text Area. Press ALT-0 for help." at bounding box center [877, 303] width 1278 height 19
click at [609, 413] on link "Відправити" at bounding box center [607, 404] width 104 height 31
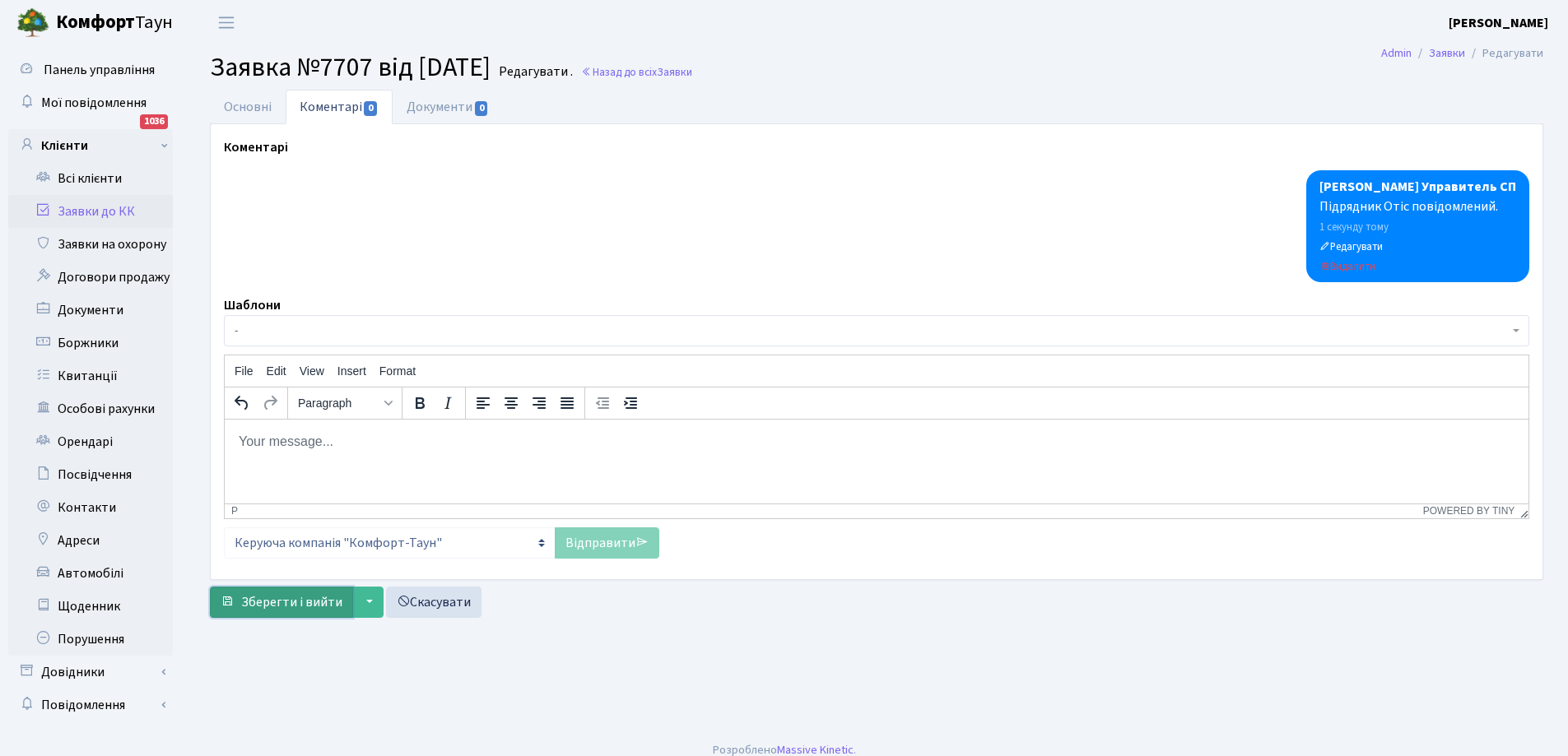
click at [270, 602] on span "Зберегти і вийти" at bounding box center [292, 603] width 101 height 19
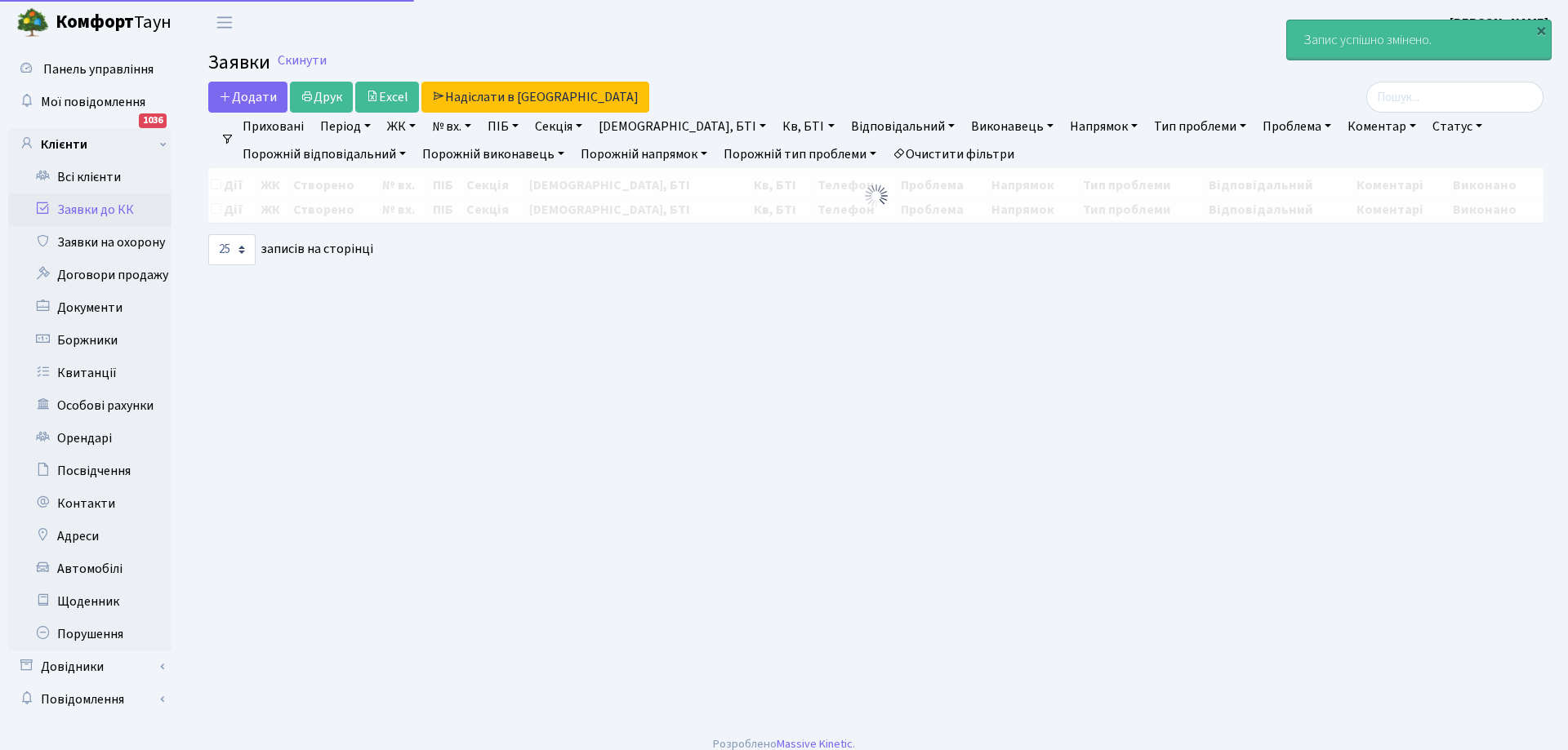
select select "25"
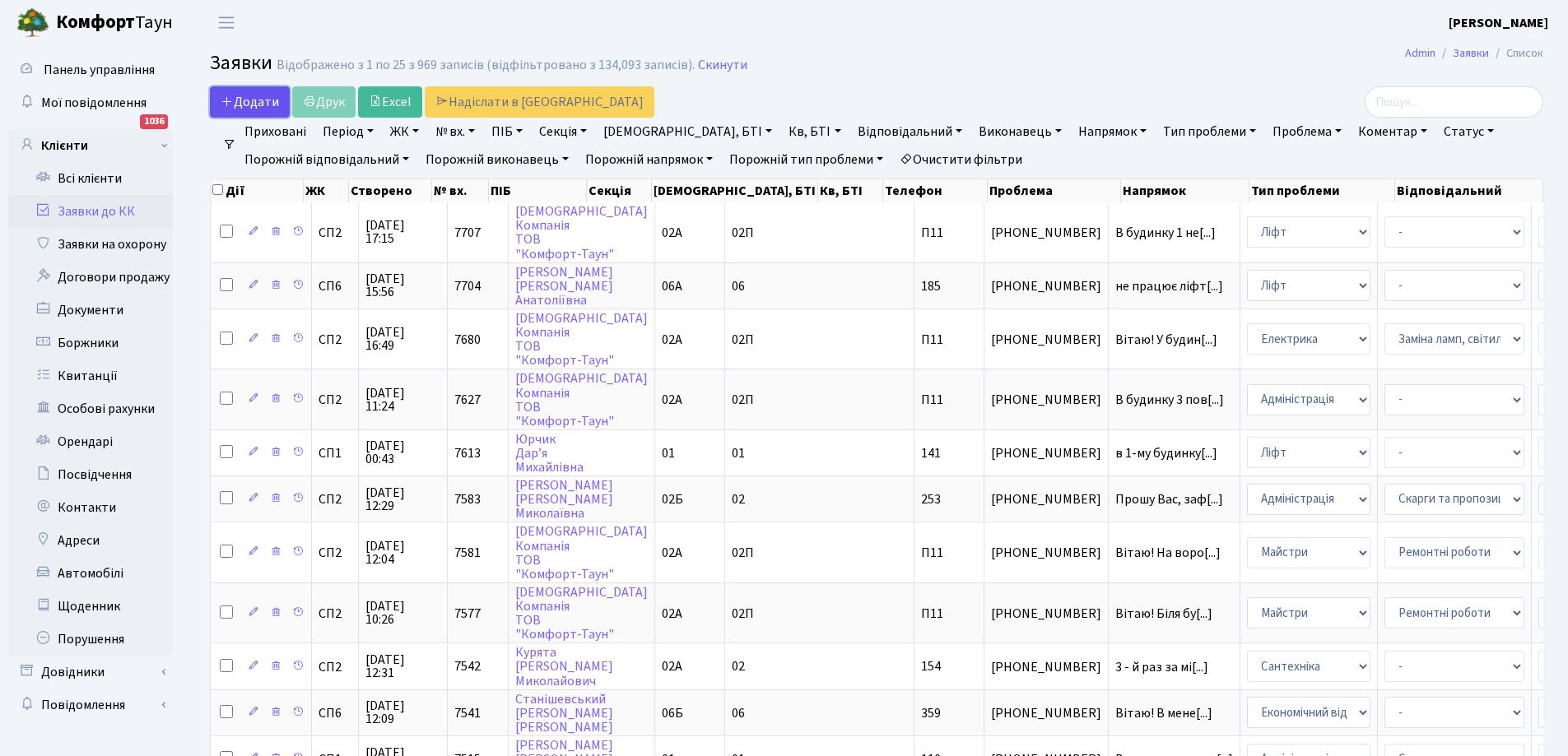
click at [252, 100] on span "Додати" at bounding box center [249, 103] width 58 height 19
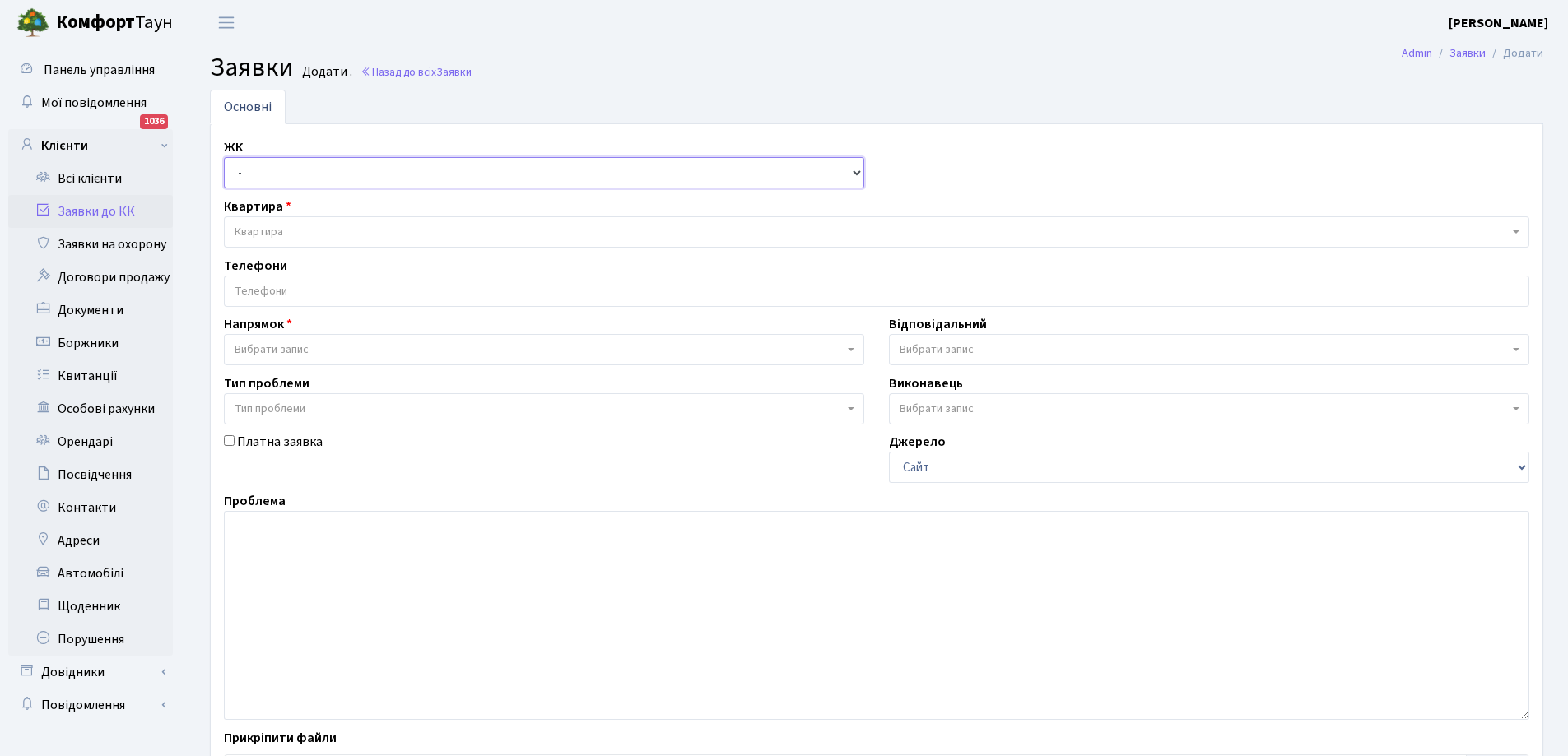
click at [352, 167] on select "- СП1, Столичне шосе, 1 СП2, Столичне шосе, 1А СП3, Столичне шосе, 3 СП4, Столи…" at bounding box center [543, 172] width 640 height 31
select select "308"
click at [224, 157] on select "- СП1, Столичне шосе, 1 СП2, Столичне шосе, 1А СП3, Столичне шосе, 3 СП4, Столи…" at bounding box center [543, 172] width 640 height 31
select select
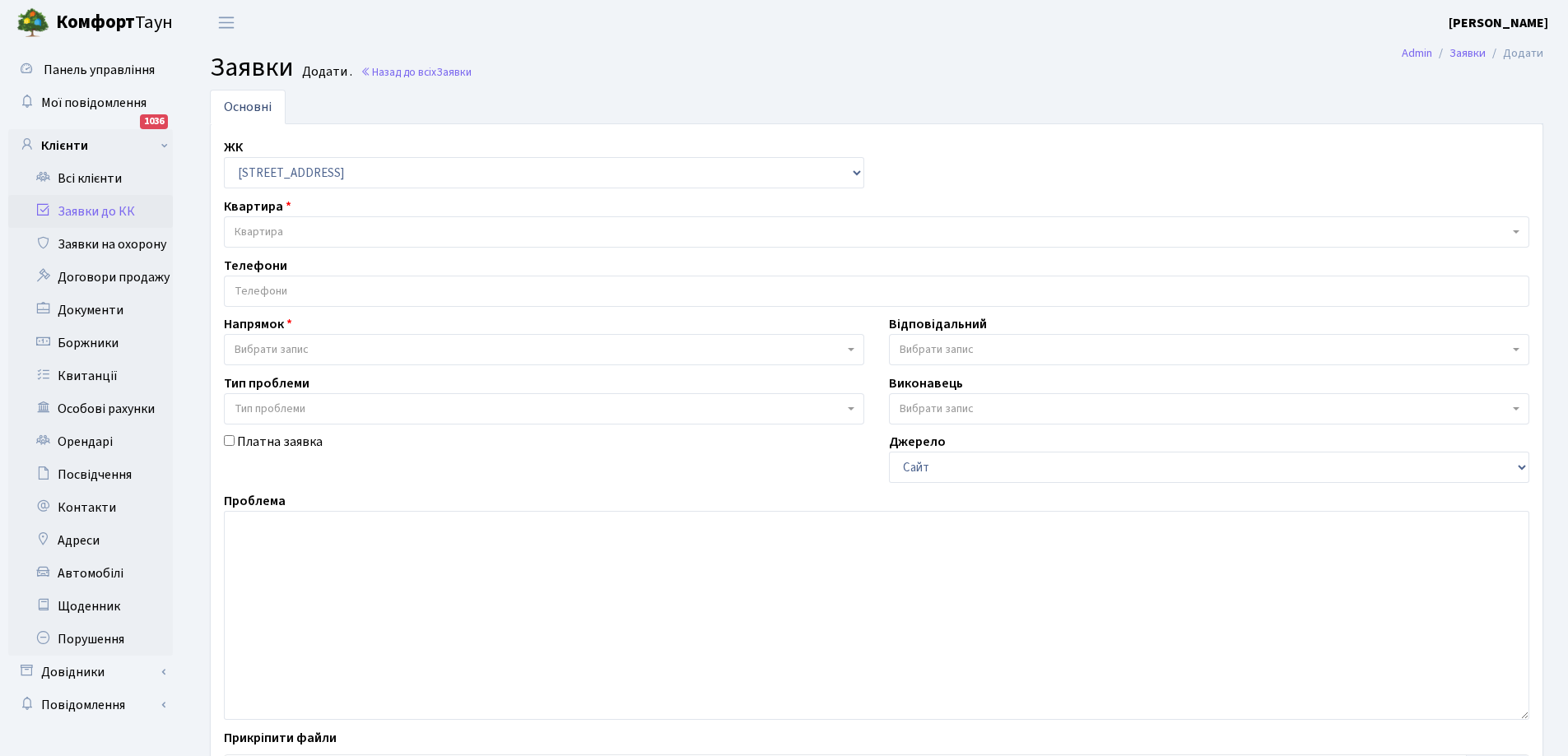
click at [358, 238] on span "Квартира" at bounding box center [871, 232] width 1274 height 17
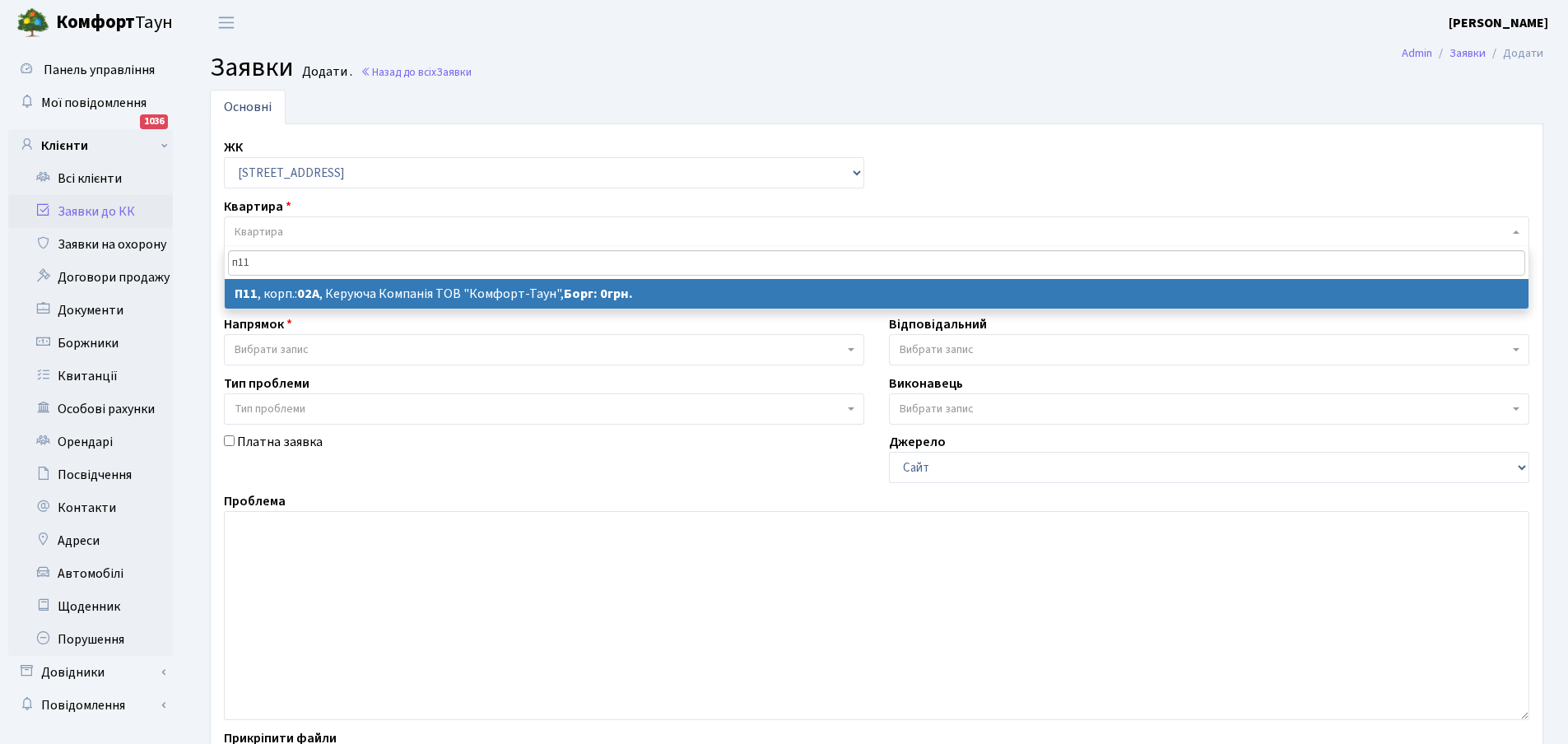
type input "п11"
select select
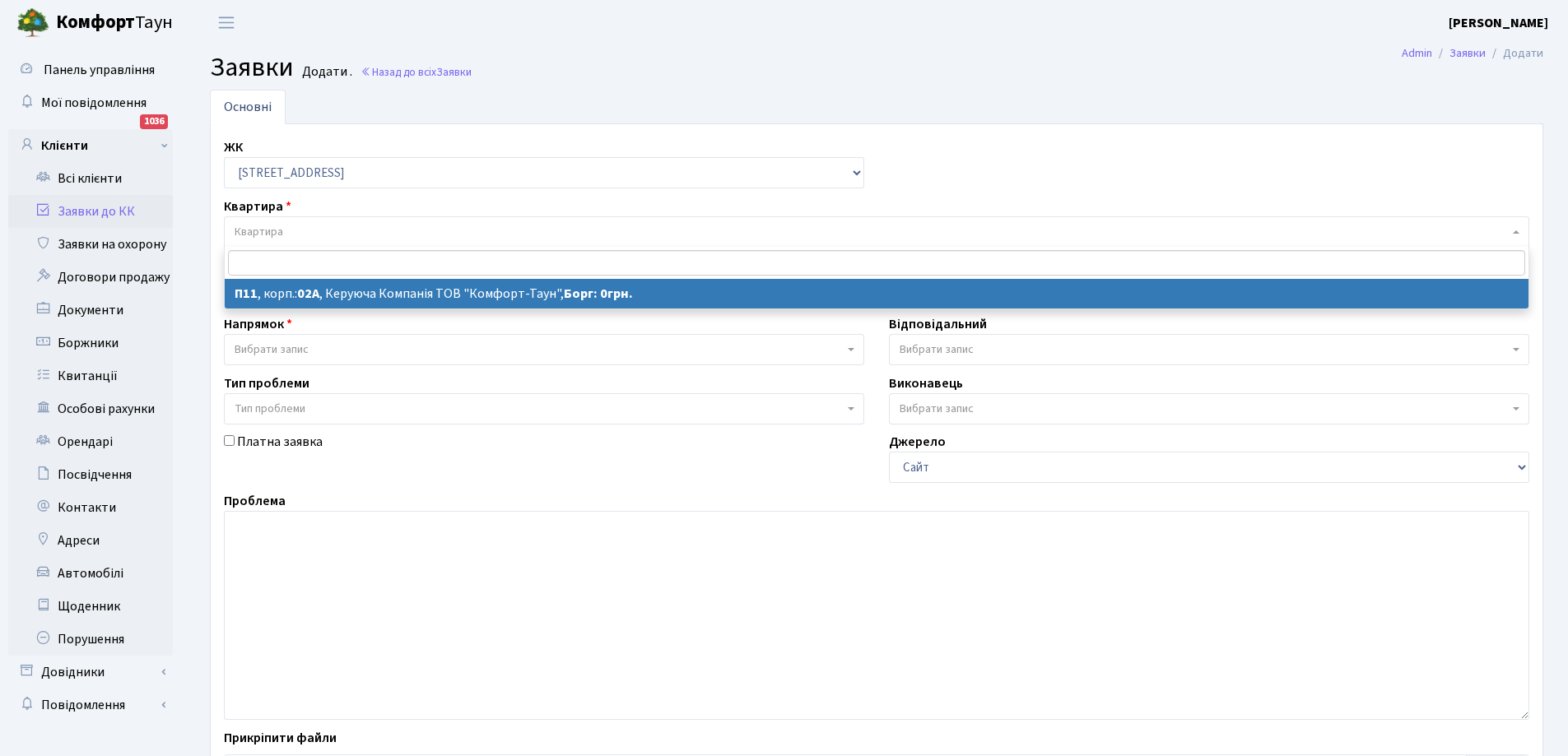
select select "20720"
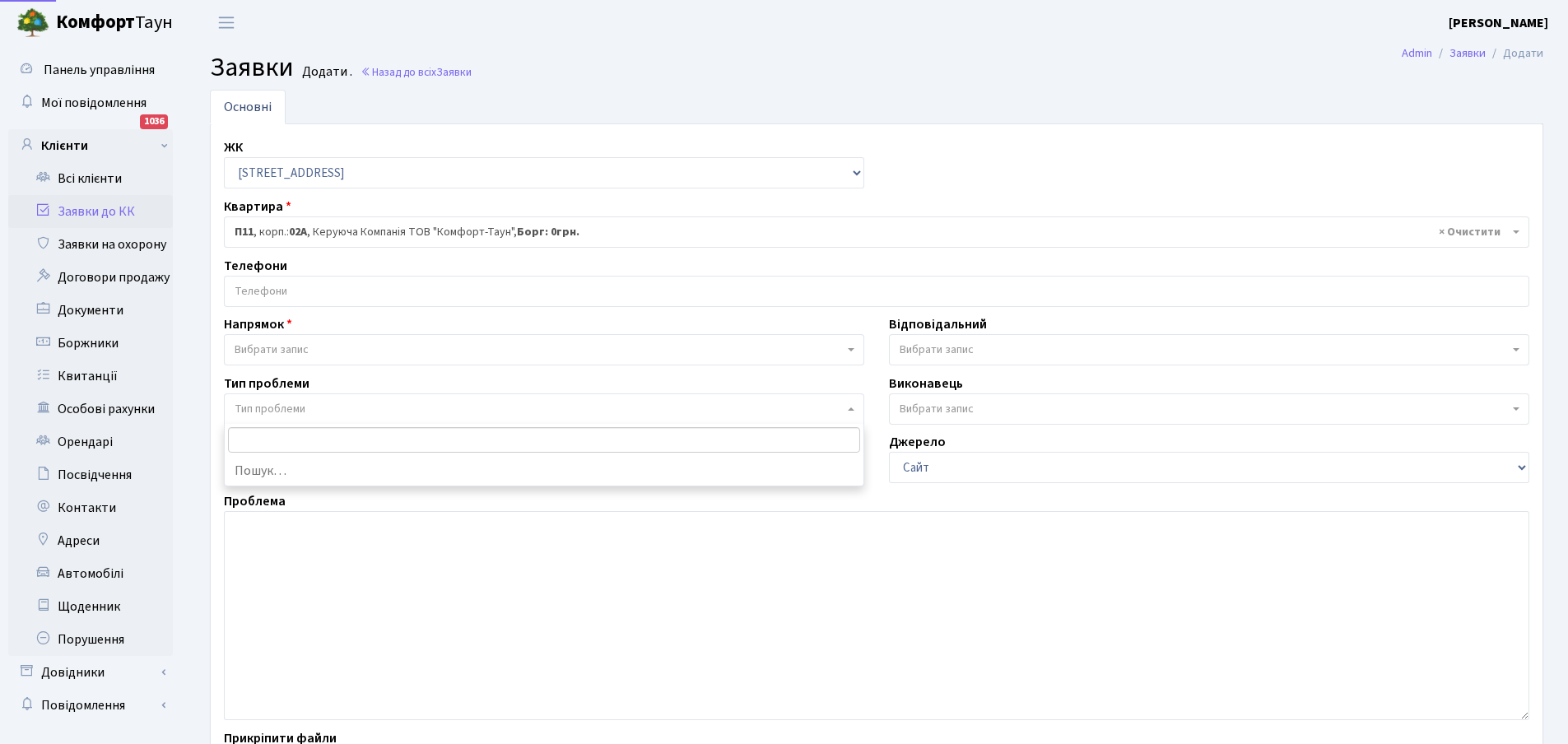
click at [398, 404] on span "Тип проблеми" at bounding box center [539, 409] width 609 height 17
click at [359, 342] on span "Вибрати запис" at bounding box center [539, 350] width 609 height 17
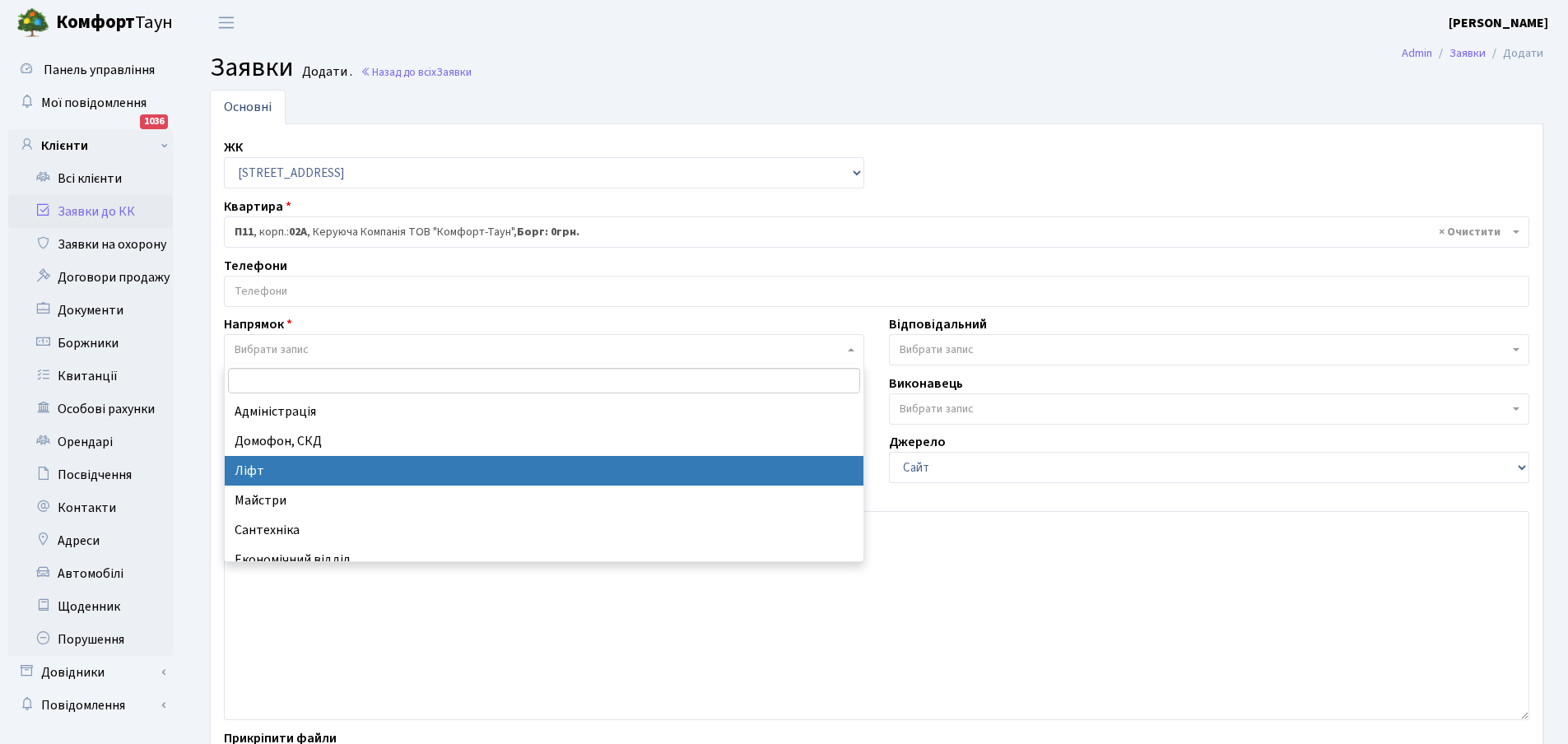
select select "16"
select select
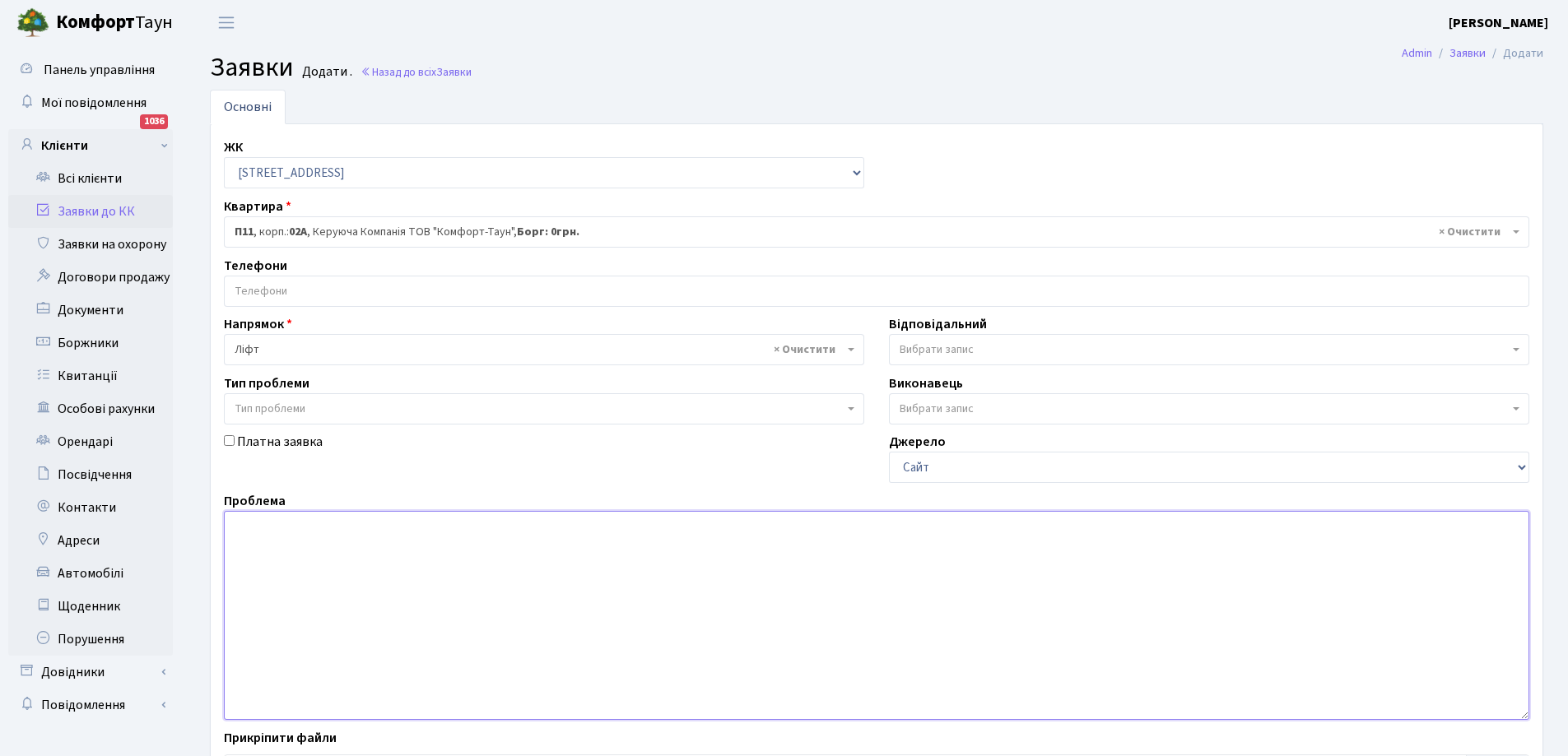
click at [262, 545] on textarea at bounding box center [877, 616] width 1306 height 209
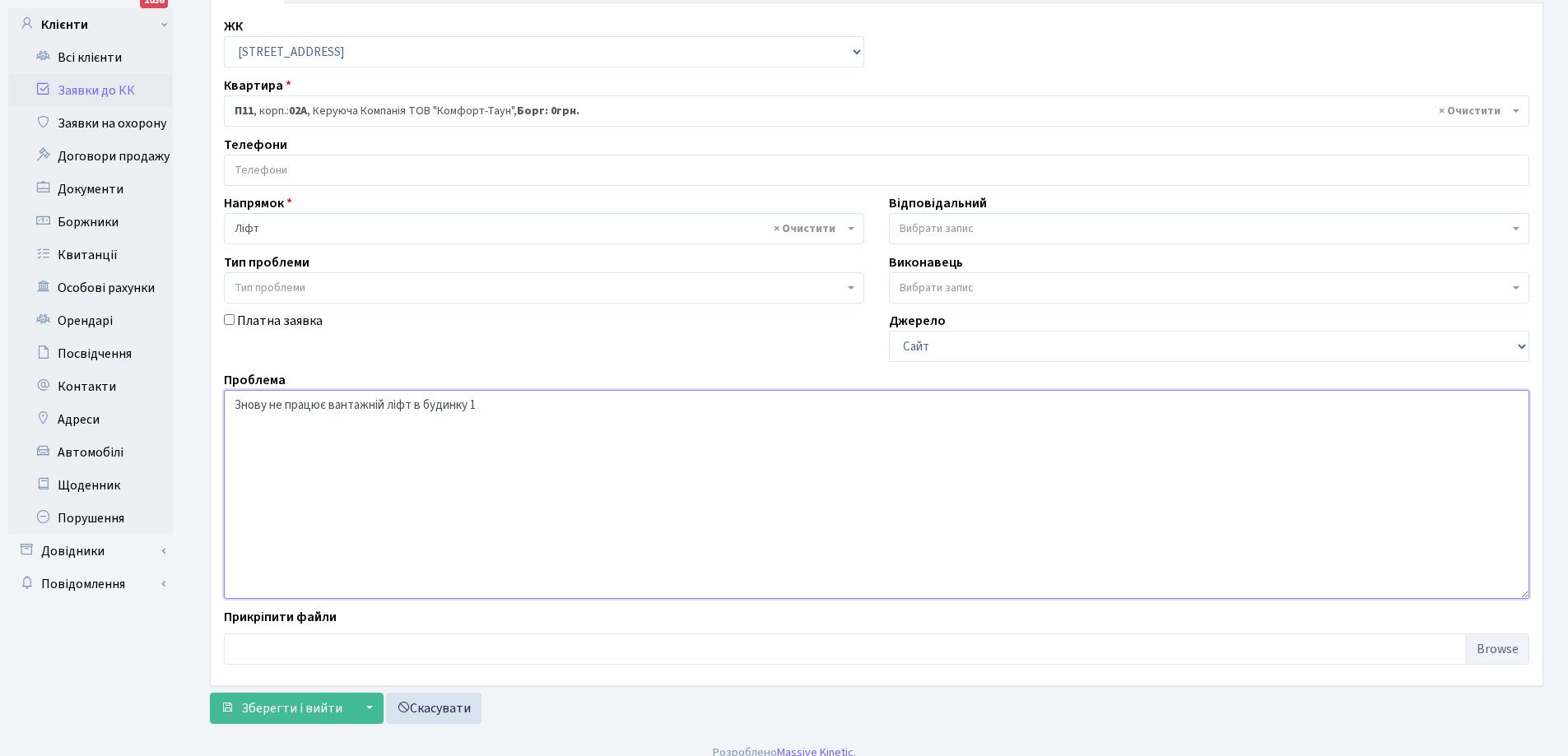
scroll to position [138, 0]
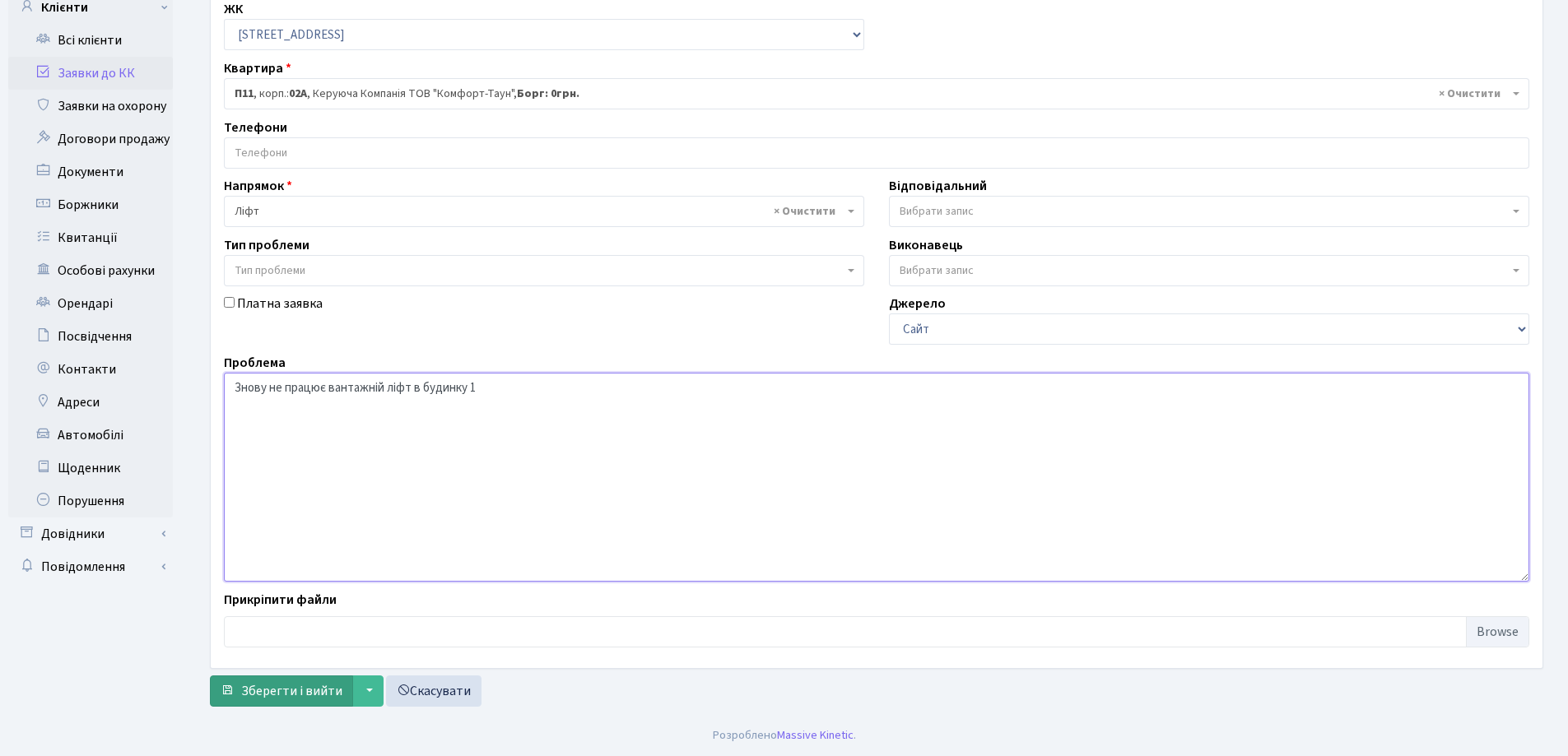
type textarea "Знову не працює вантажній ліфт в будинку 1"
click at [324, 690] on span "Зберегти і вийти" at bounding box center [292, 691] width 101 height 19
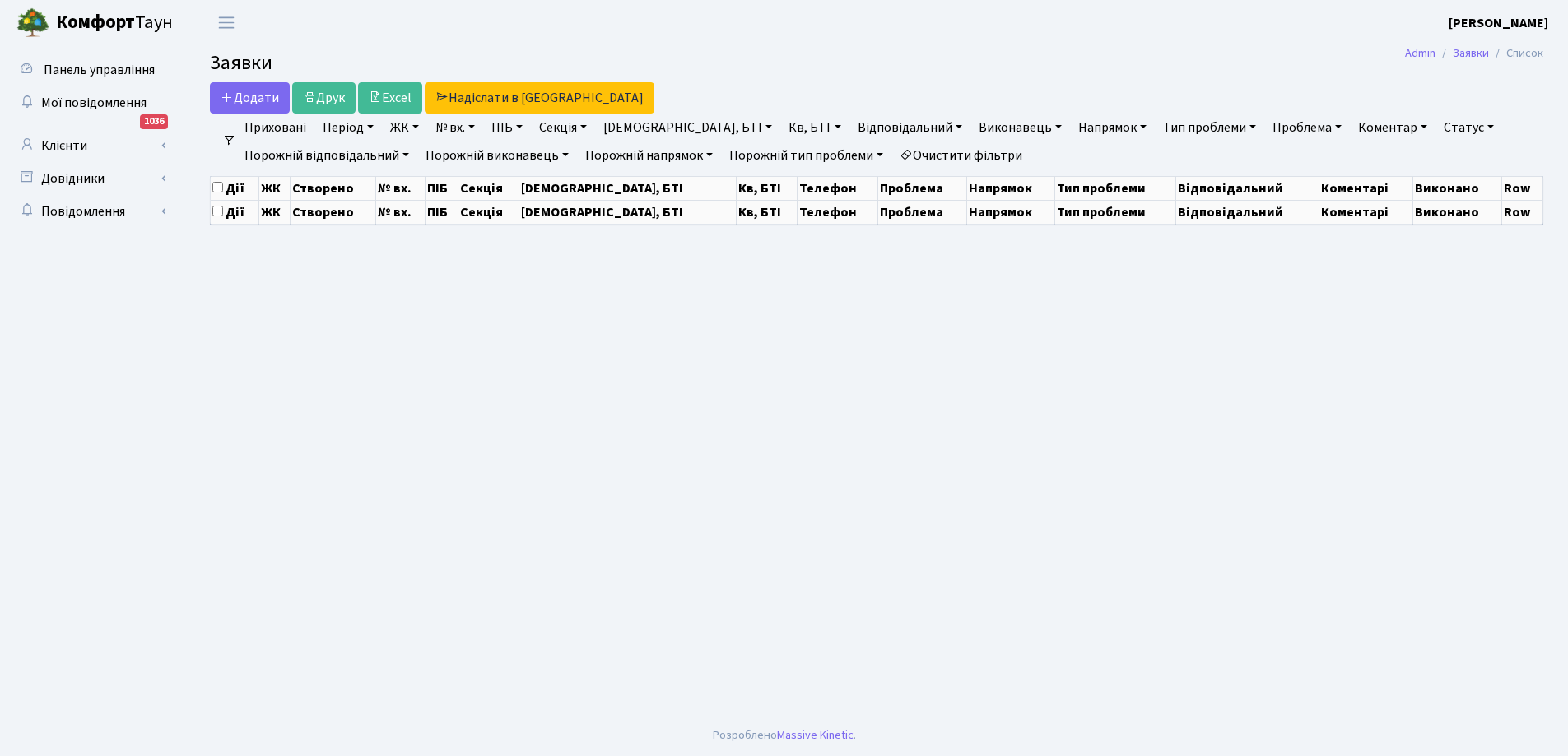
select select "25"
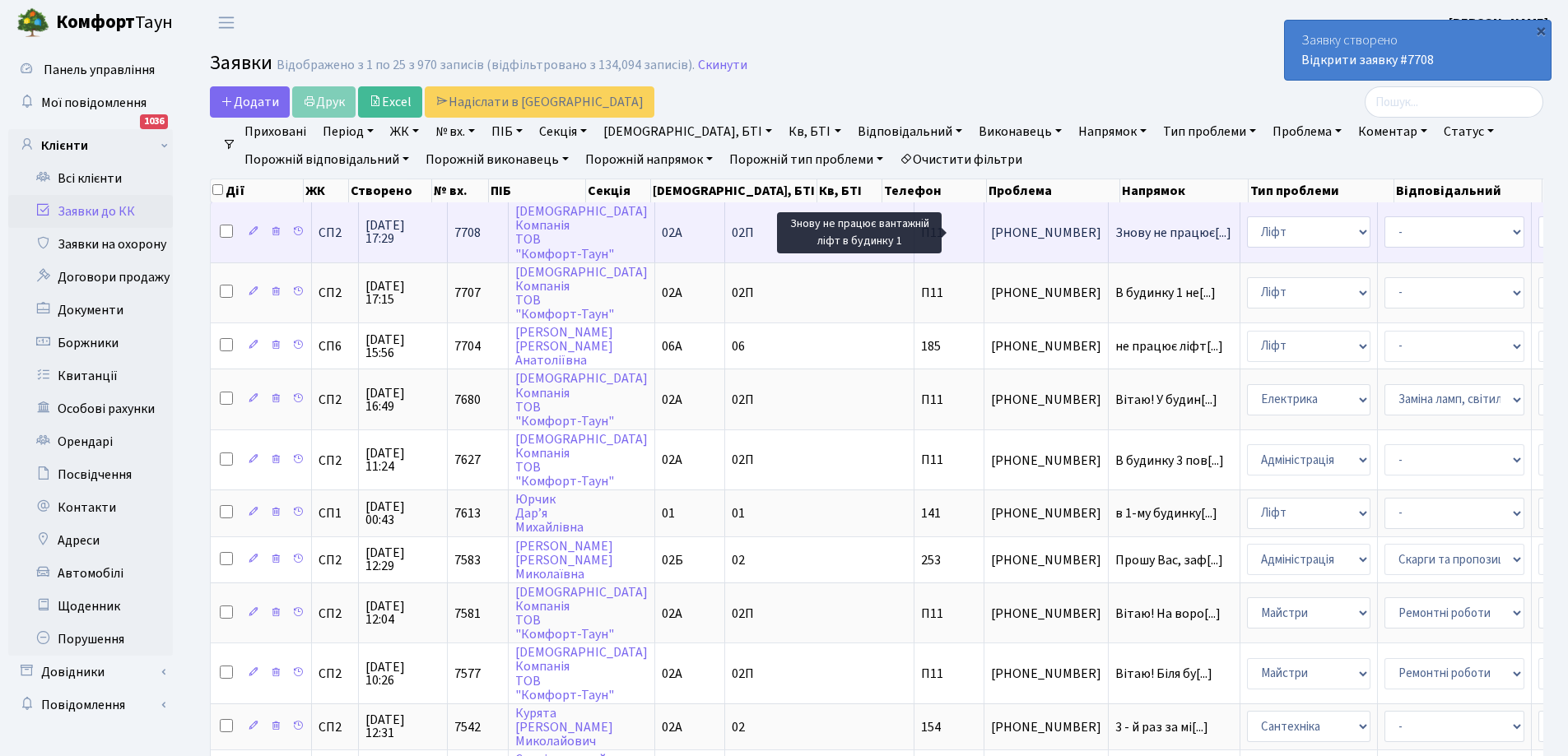
click at [1115, 228] on span "Знову не працює[...]" at bounding box center [1173, 233] width 116 height 19
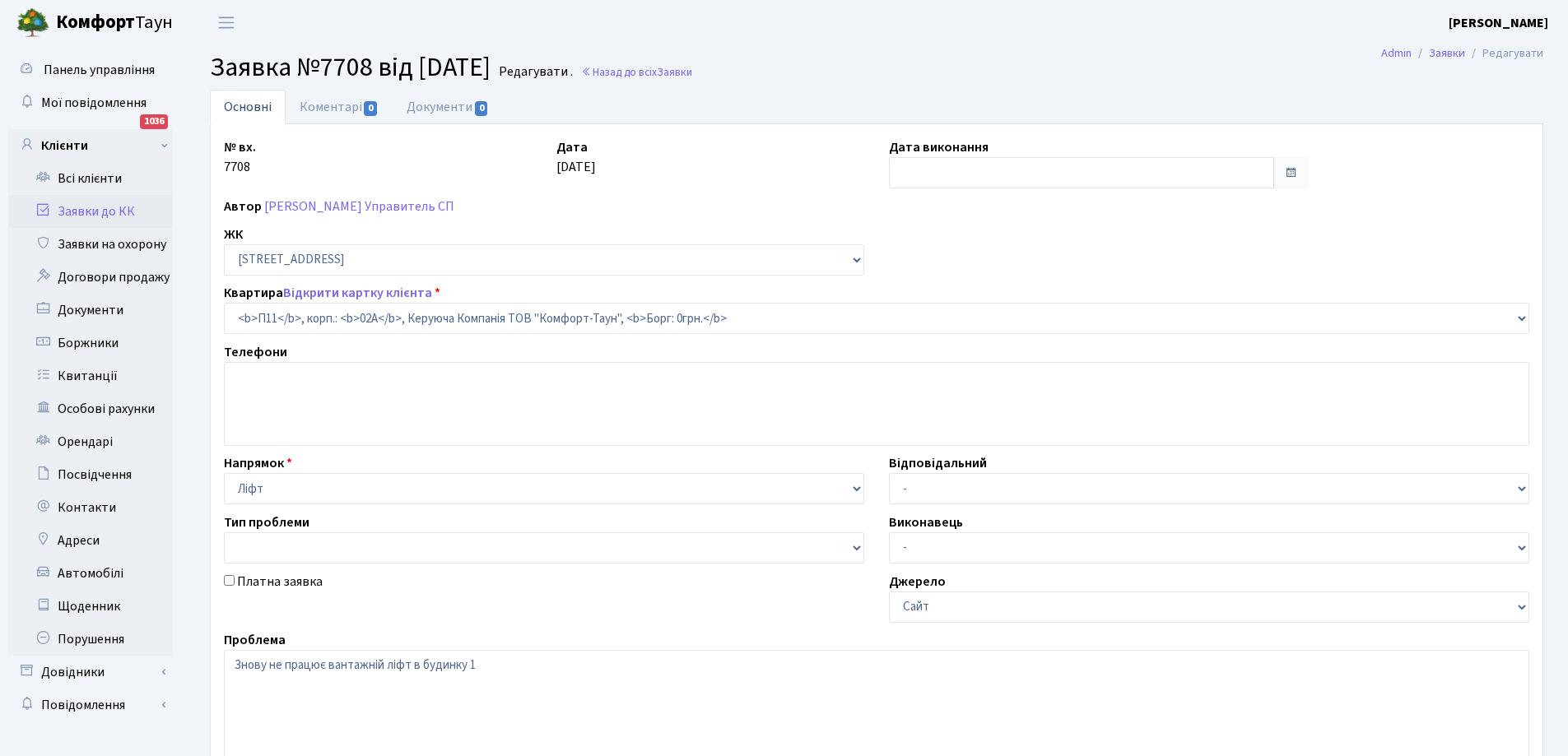
select select "20720"
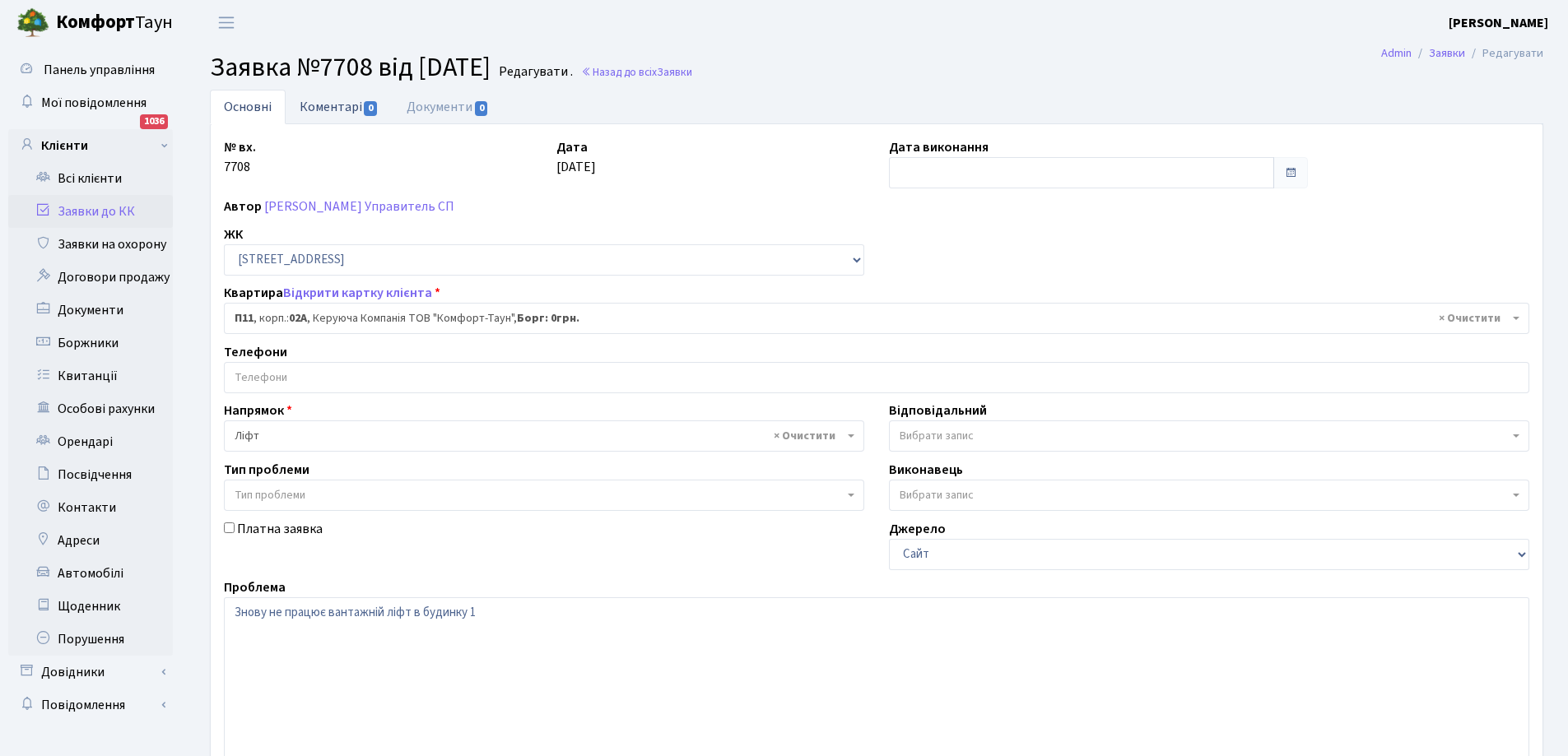
click at [351, 103] on link "Коментарі 0" at bounding box center [339, 107] width 107 height 34
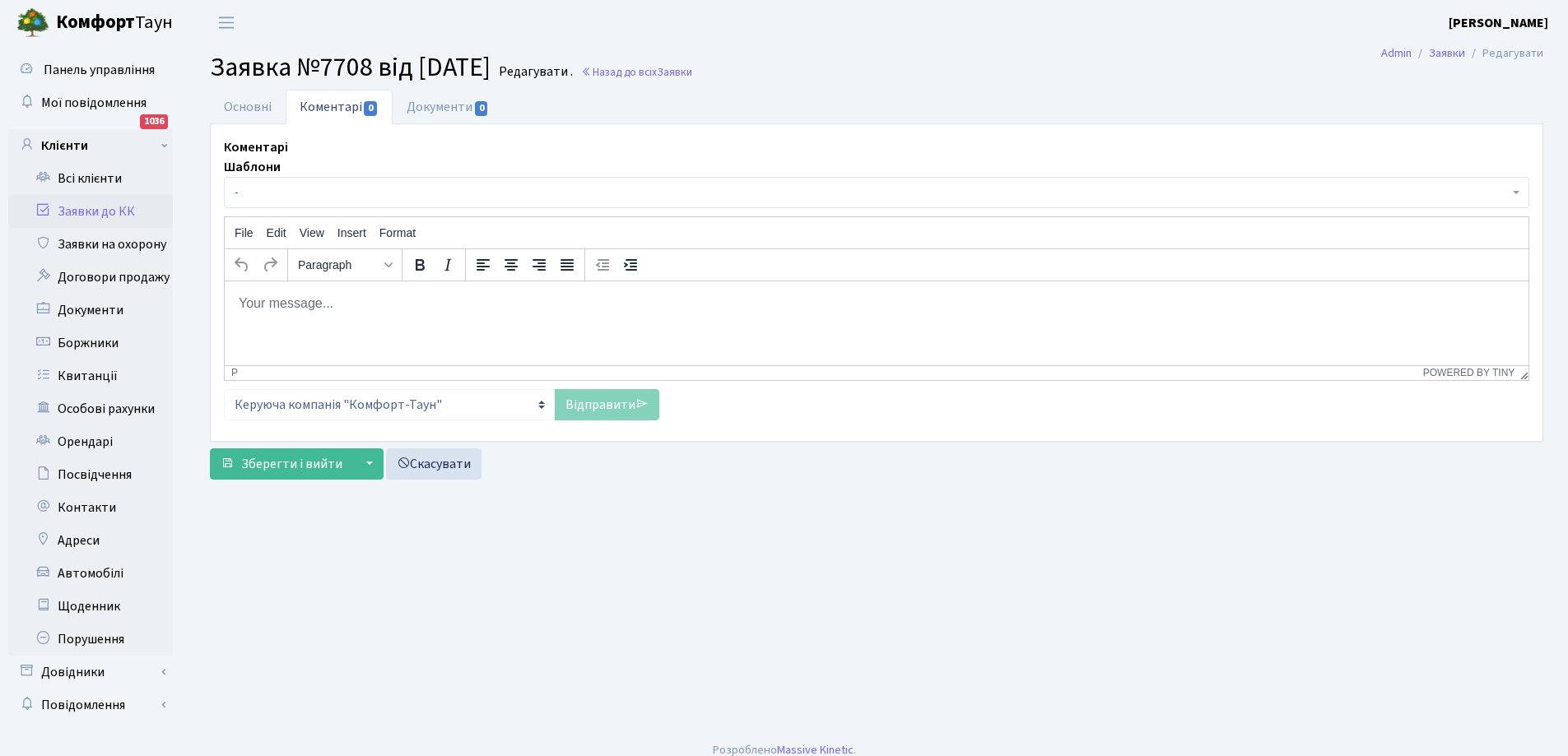
click at [358, 304] on p "Rich Text Area. Press ALT-0 for help." at bounding box center [877, 303] width 1278 height 19
click at [599, 413] on link "Відправити" at bounding box center [607, 404] width 104 height 31
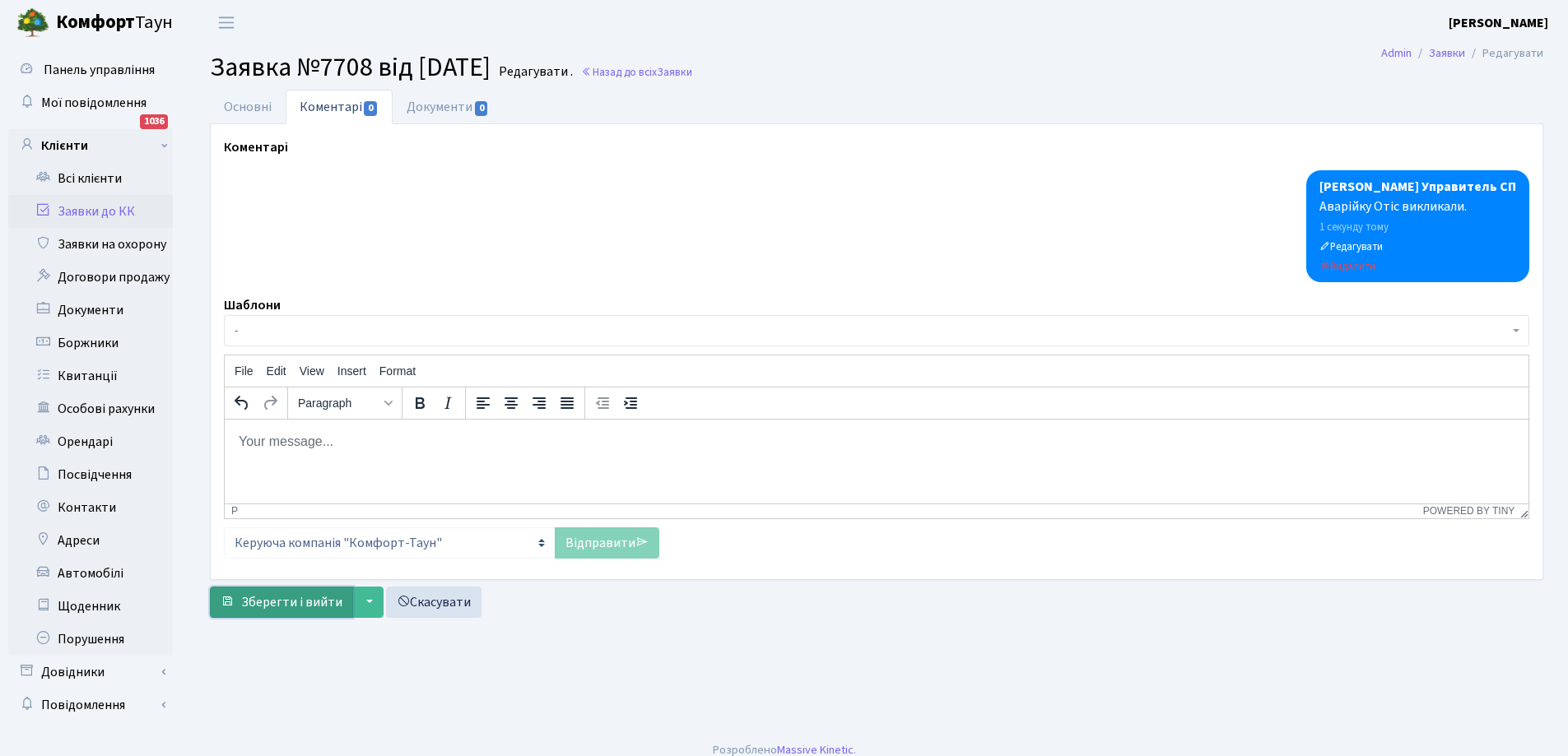
click at [281, 605] on span "Зберегти і вийти" at bounding box center [292, 603] width 101 height 19
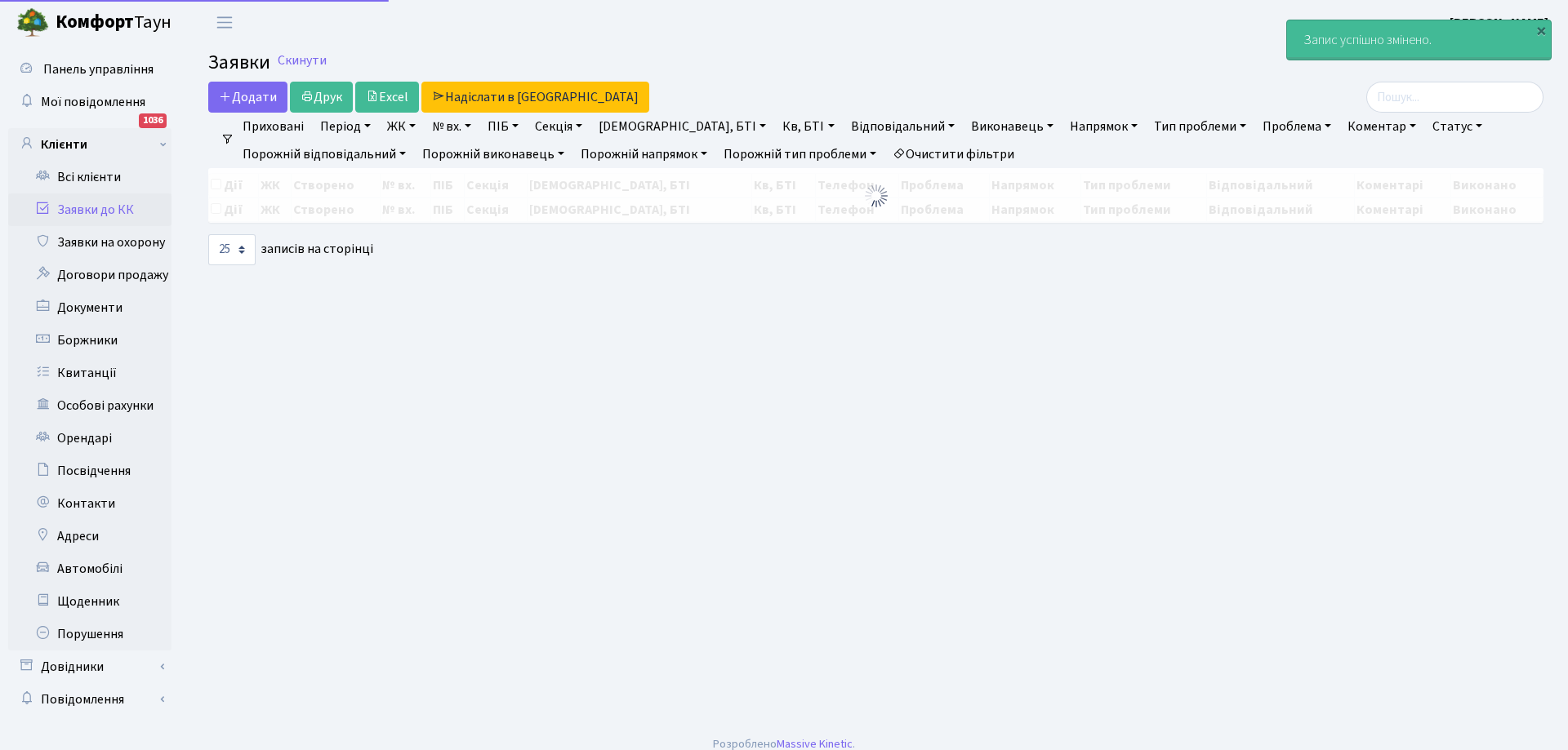
select select "25"
